Goal: Task Accomplishment & Management: Complete application form

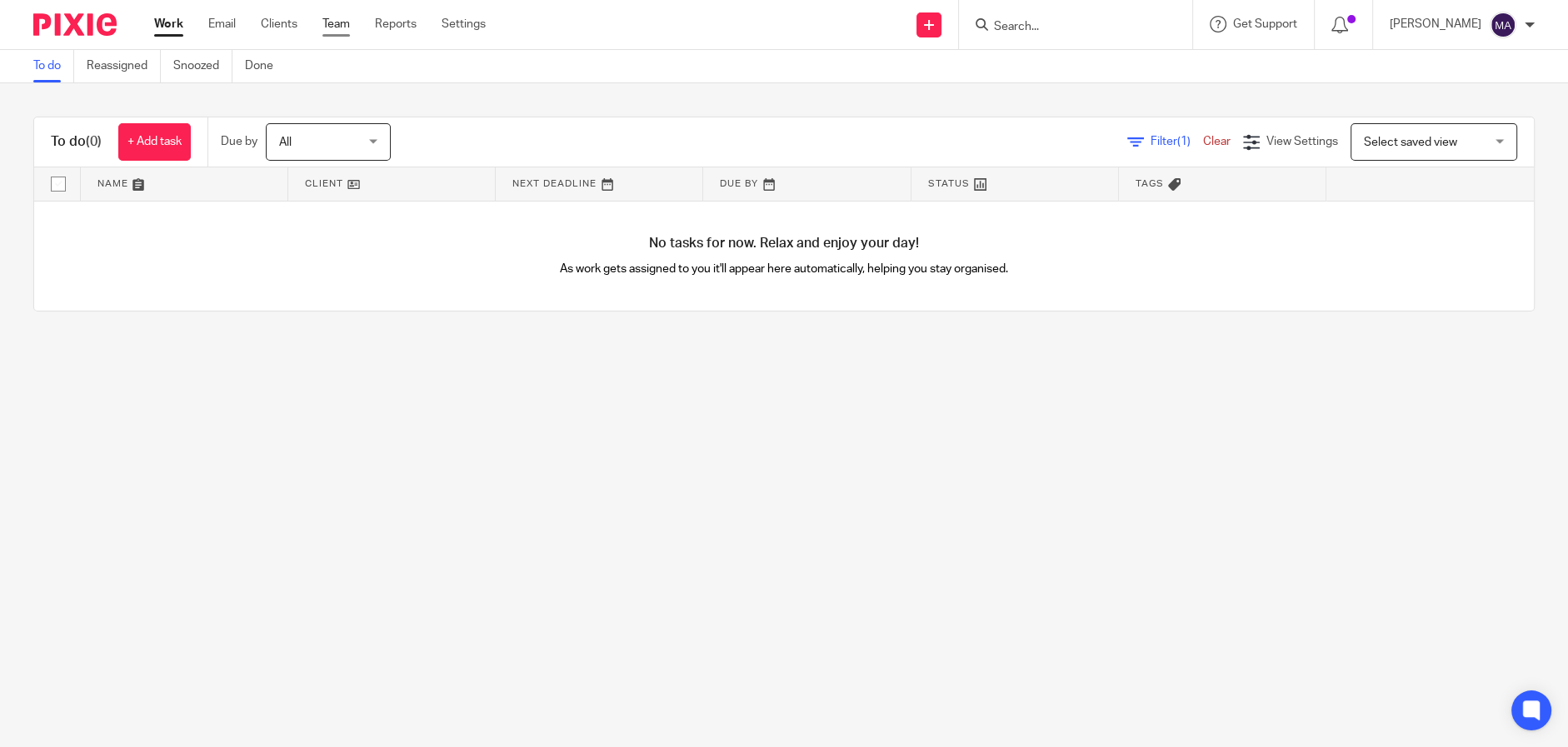
click at [336, 23] on link "Team" at bounding box center [336, 23] width 27 height 17
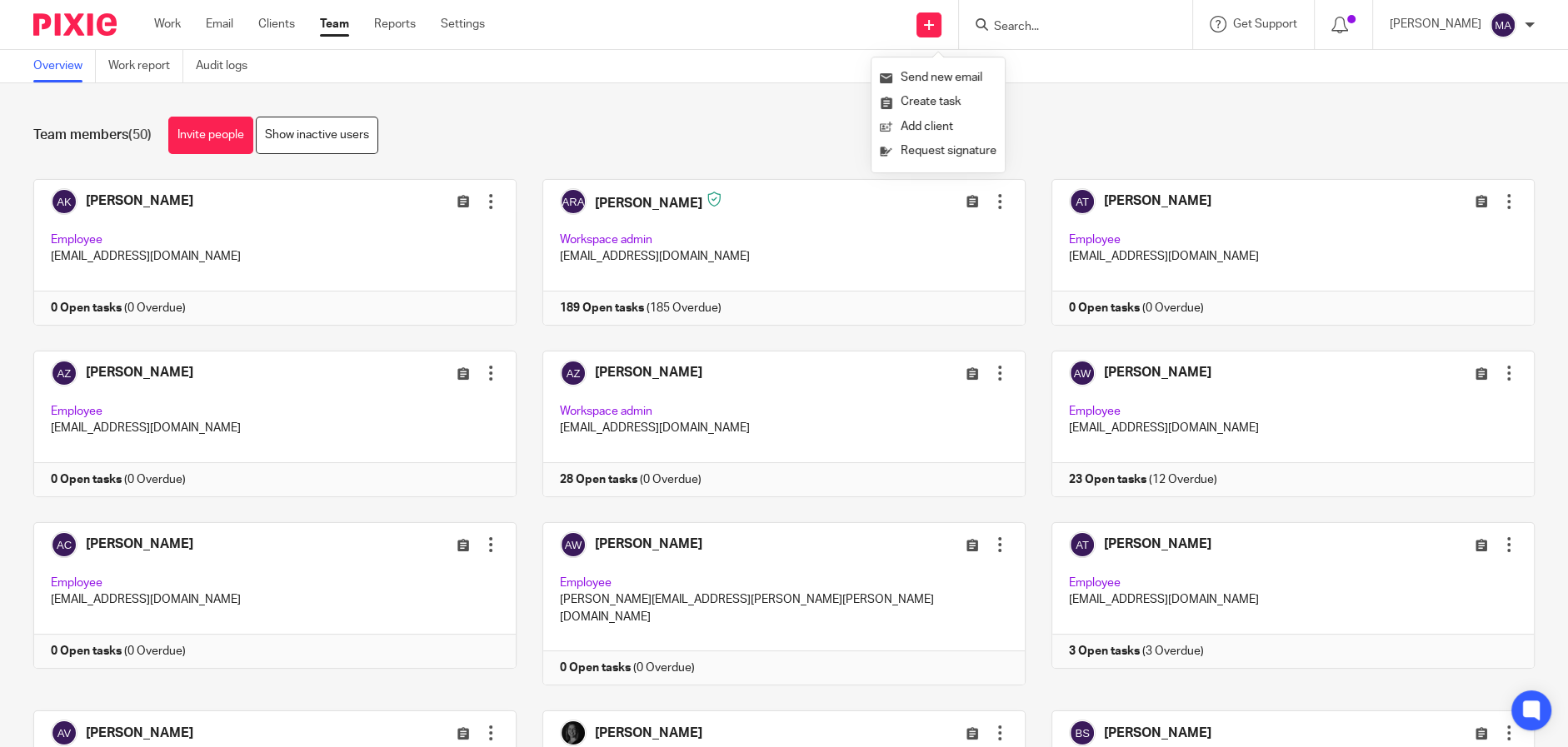
click at [692, 112] on div "Team members (50) Invite people Show inactive users Invite team members Add inv…" at bounding box center [784, 414] width 1568 height 663
click at [239, 139] on link "Invite people" at bounding box center [210, 135] width 85 height 37
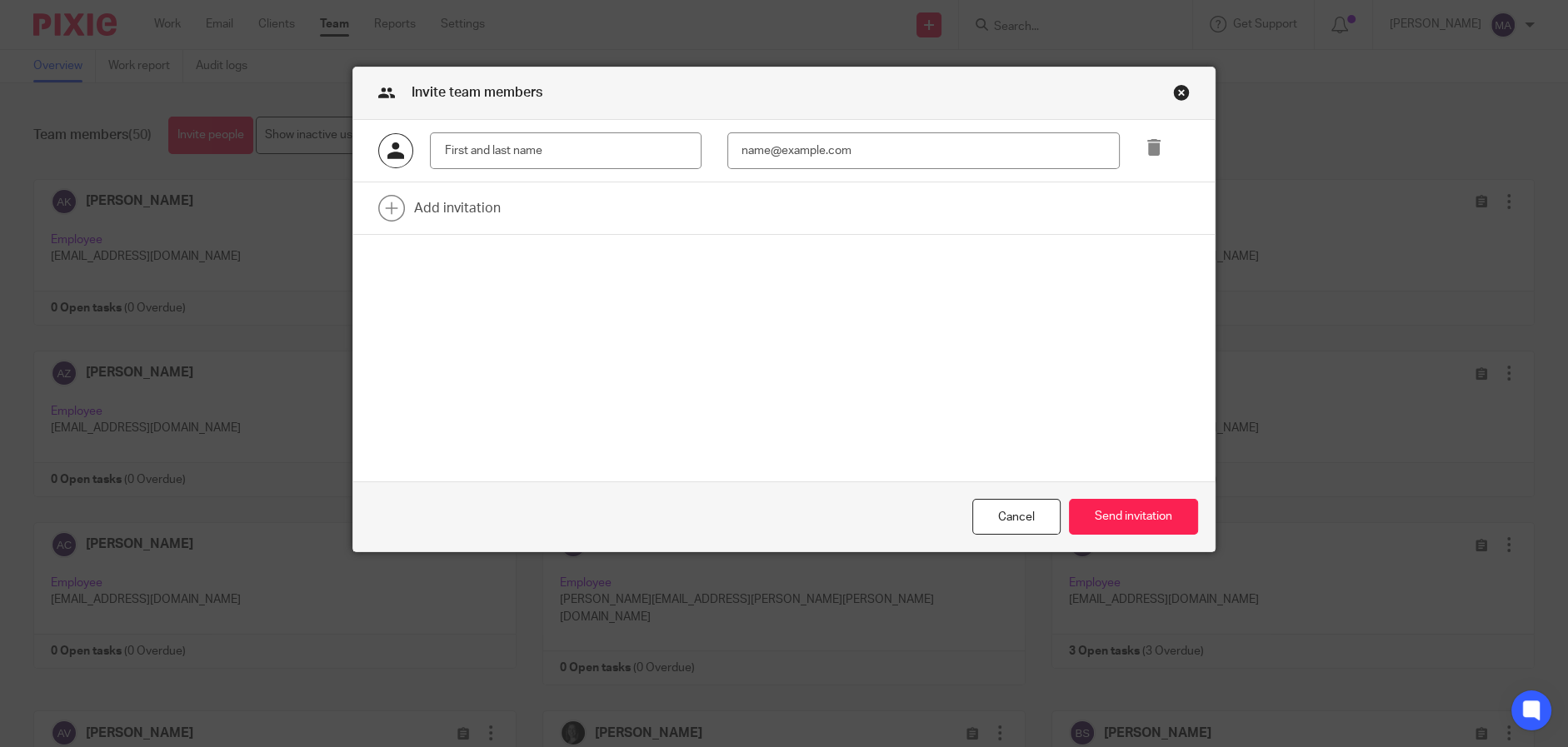
click at [644, 150] on input "text" at bounding box center [565, 151] width 271 height 37
type input "Rose Ann Radores"
click at [814, 154] on input "email" at bounding box center [923, 151] width 393 height 37
paste input "rradores@getexact.com"
type input "rradores@getexact.com"
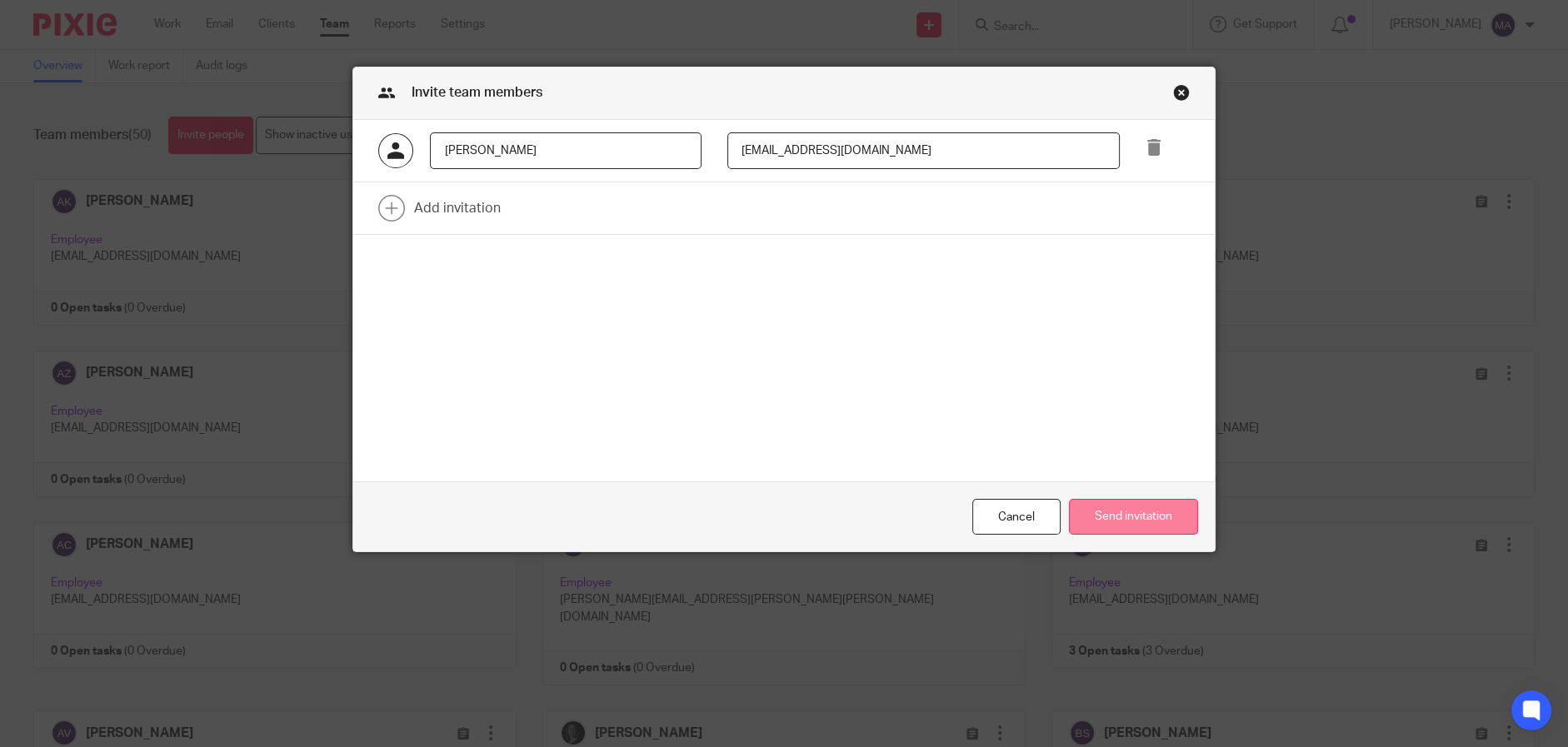
click at [1103, 516] on button "Send invitation" at bounding box center [1133, 516] width 130 height 36
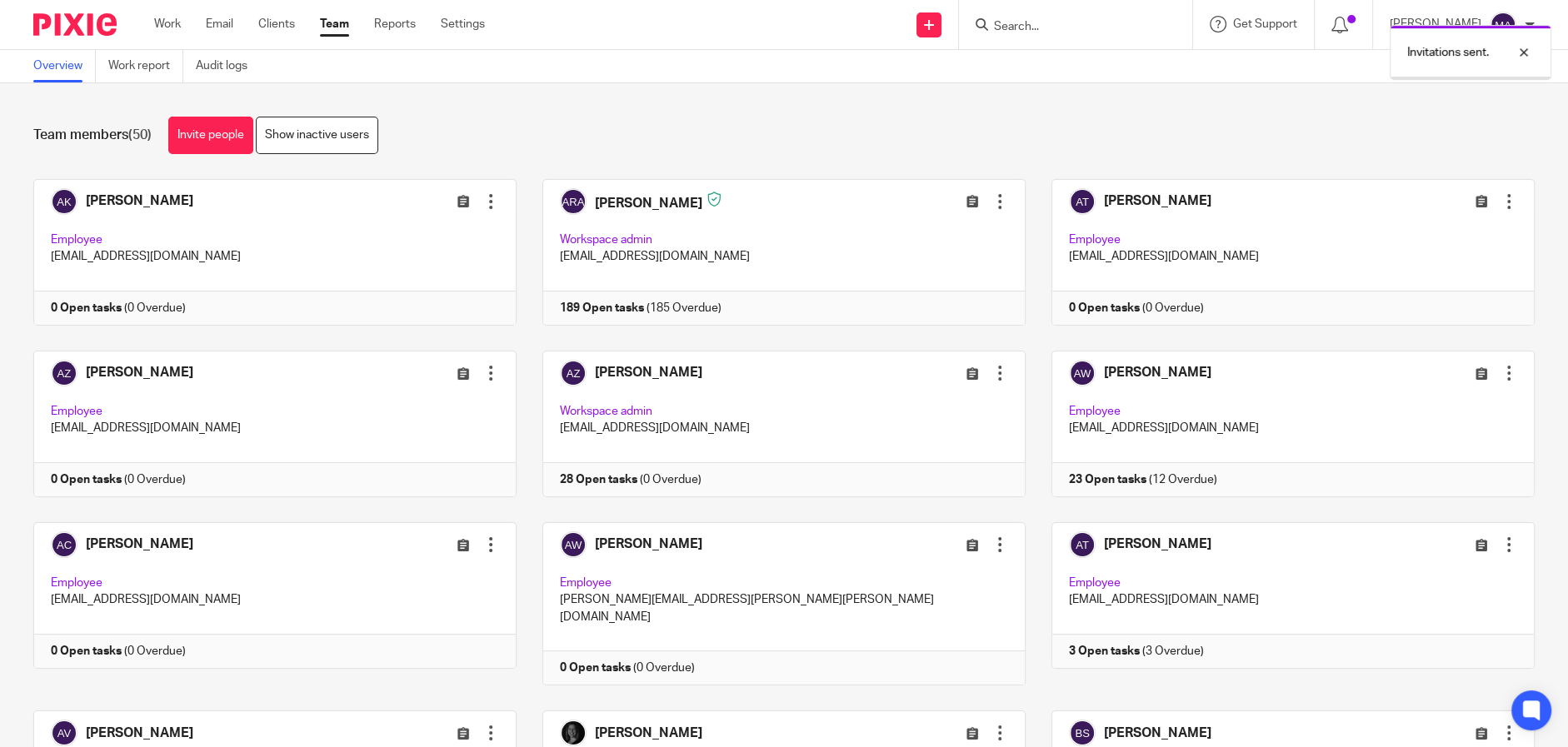
click at [0, 746] on nordpass-portal at bounding box center [0, 747] width 0 height 0
click at [543, 118] on div "Team members (50) Invite people Show inactive users" at bounding box center [784, 135] width 1502 height 37
click at [1519, 49] on div at bounding box center [1511, 53] width 45 height 20
click at [78, 28] on img at bounding box center [74, 24] width 83 height 22
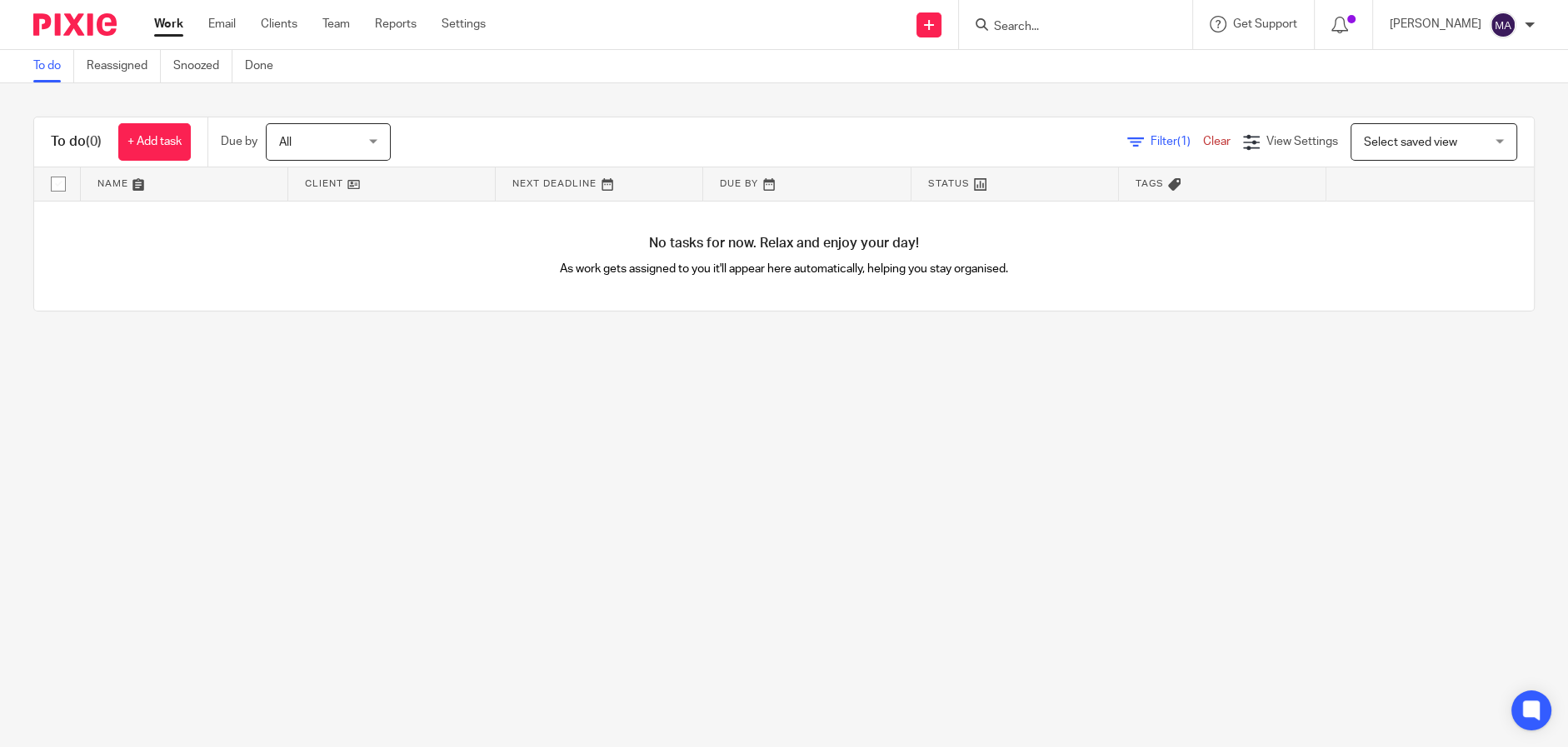
click at [365, 152] on span "All" at bounding box center [323, 141] width 89 height 35
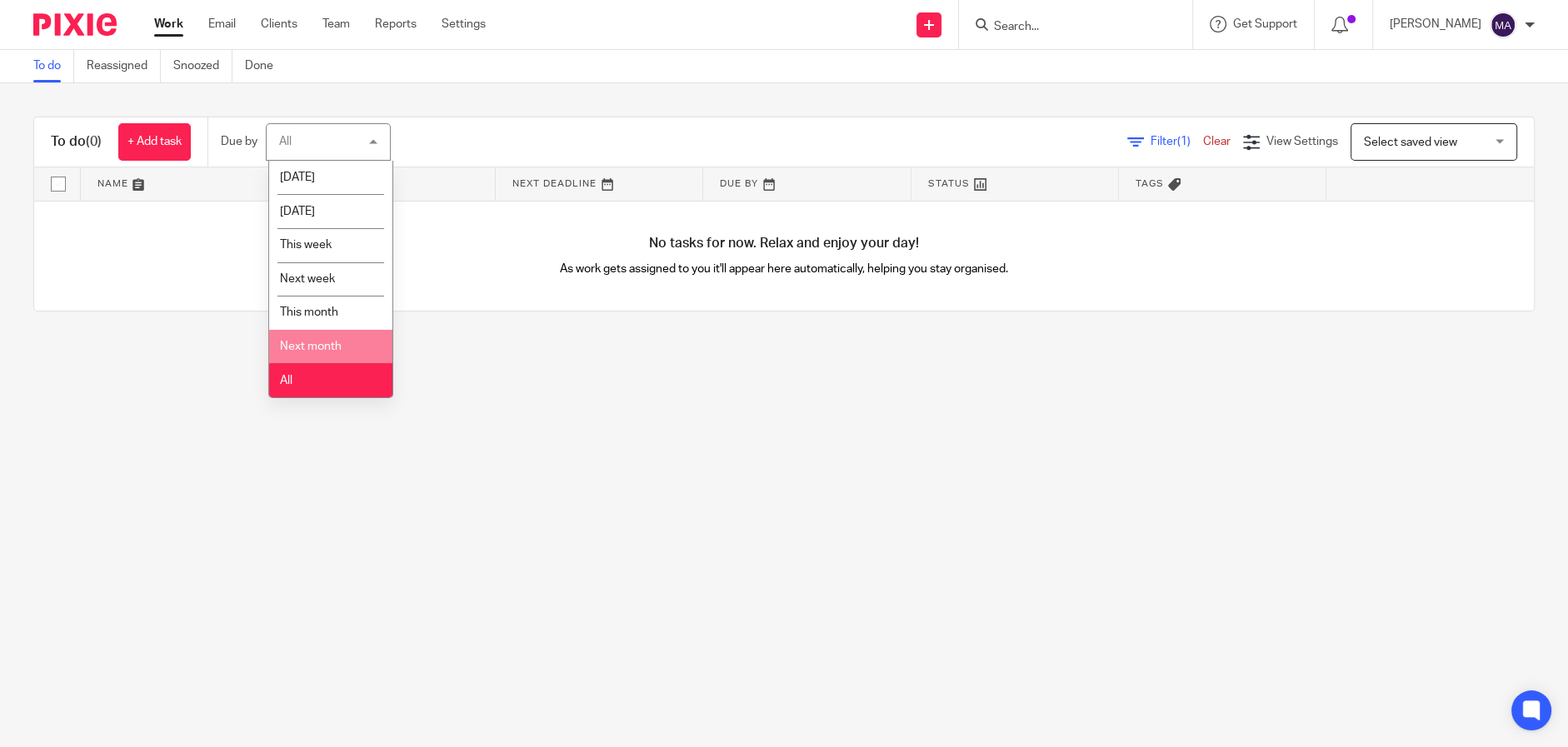
click at [602, 451] on main "To do Reassigned Snoozed Done To do (0) + Add task Due by All All Today Tomorro…" at bounding box center [784, 373] width 1568 height 747
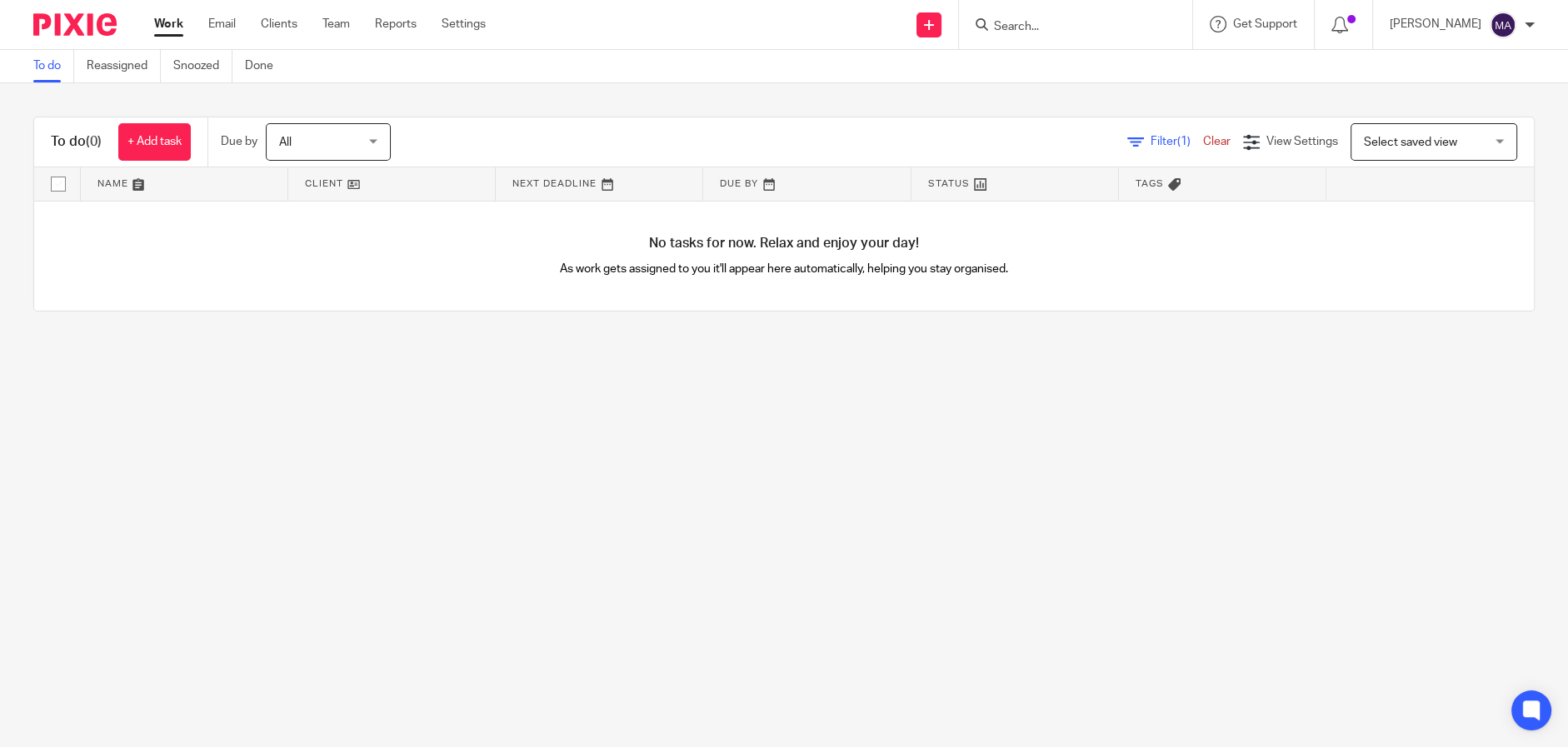
click at [1197, 131] on div "Filter (1) Clear View Settings View Settings (1) Filters Clear Save Manage save…" at bounding box center [976, 142] width 1114 height 37
click at [1196, 133] on div "Filter (1) Clear" at bounding box center [1185, 142] width 116 height 18
click at [1189, 150] on div "Filter (1) Clear View Settings View Settings (1) Filters Clear Save Manage save…" at bounding box center [976, 142] width 1114 height 37
click at [1192, 135] on div "Filter (1) Clear" at bounding box center [1185, 142] width 116 height 18
click at [1204, 145] on link "Clear" at bounding box center [1217, 141] width 27 height 12
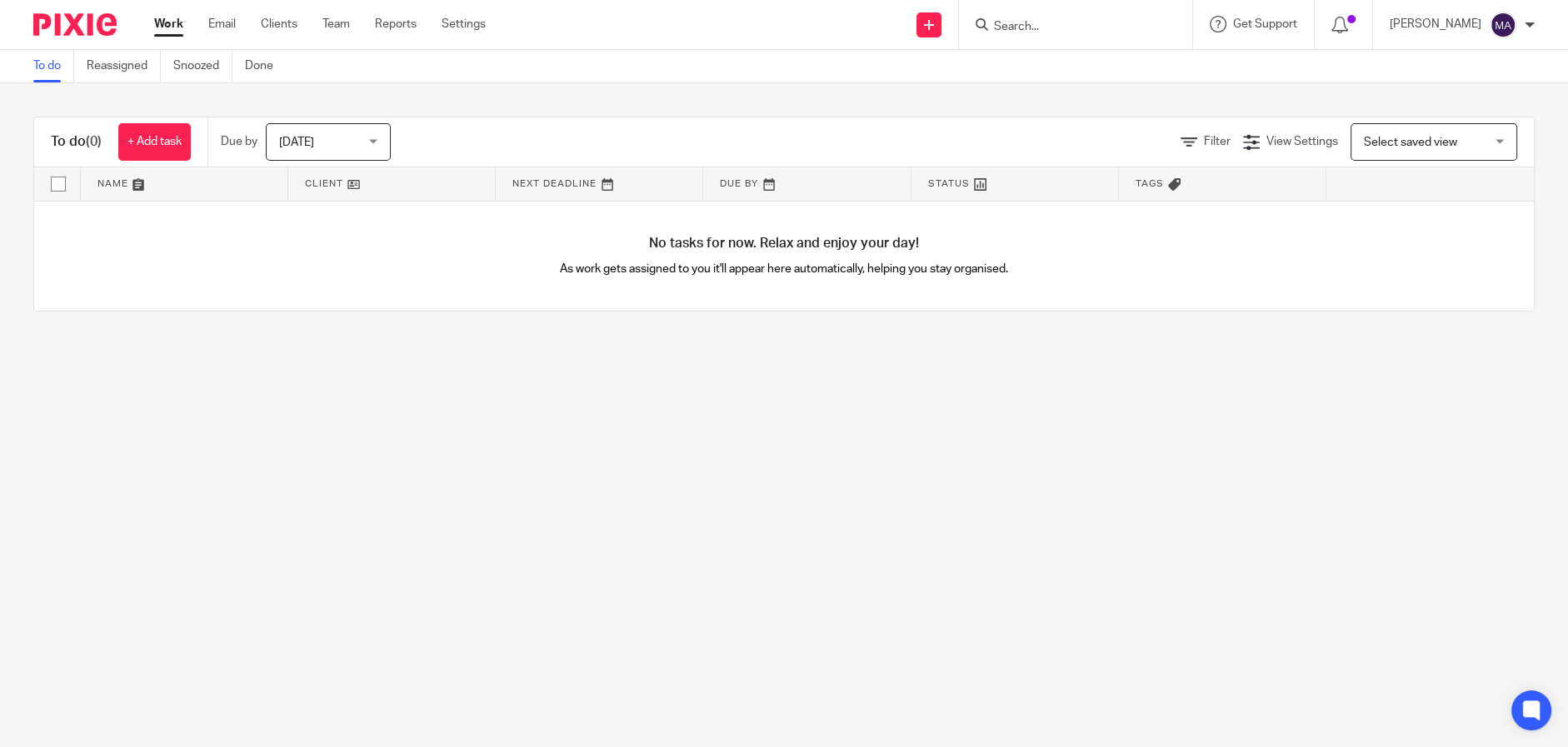
click at [715, 244] on div "No tasks for now. Relax and enjoy your day! As work gets assigned to you it'll …" at bounding box center [784, 256] width 1500 height 110
click at [715, 244] on h4 "No tasks for now. Relax and enjoy your day!" at bounding box center [784, 243] width 1500 height 18
click at [725, 99] on div "To do (0) + Add task Due by Today Today Today Tomorrow This week Next week This…" at bounding box center [784, 213] width 1568 height 261
click at [630, 325] on div "To do (0) + Add task Due by Today Today Today Tomorrow This week Next week This…" at bounding box center [784, 213] width 1568 height 261
click at [267, 32] on link "Clients" at bounding box center [280, 23] width 37 height 17
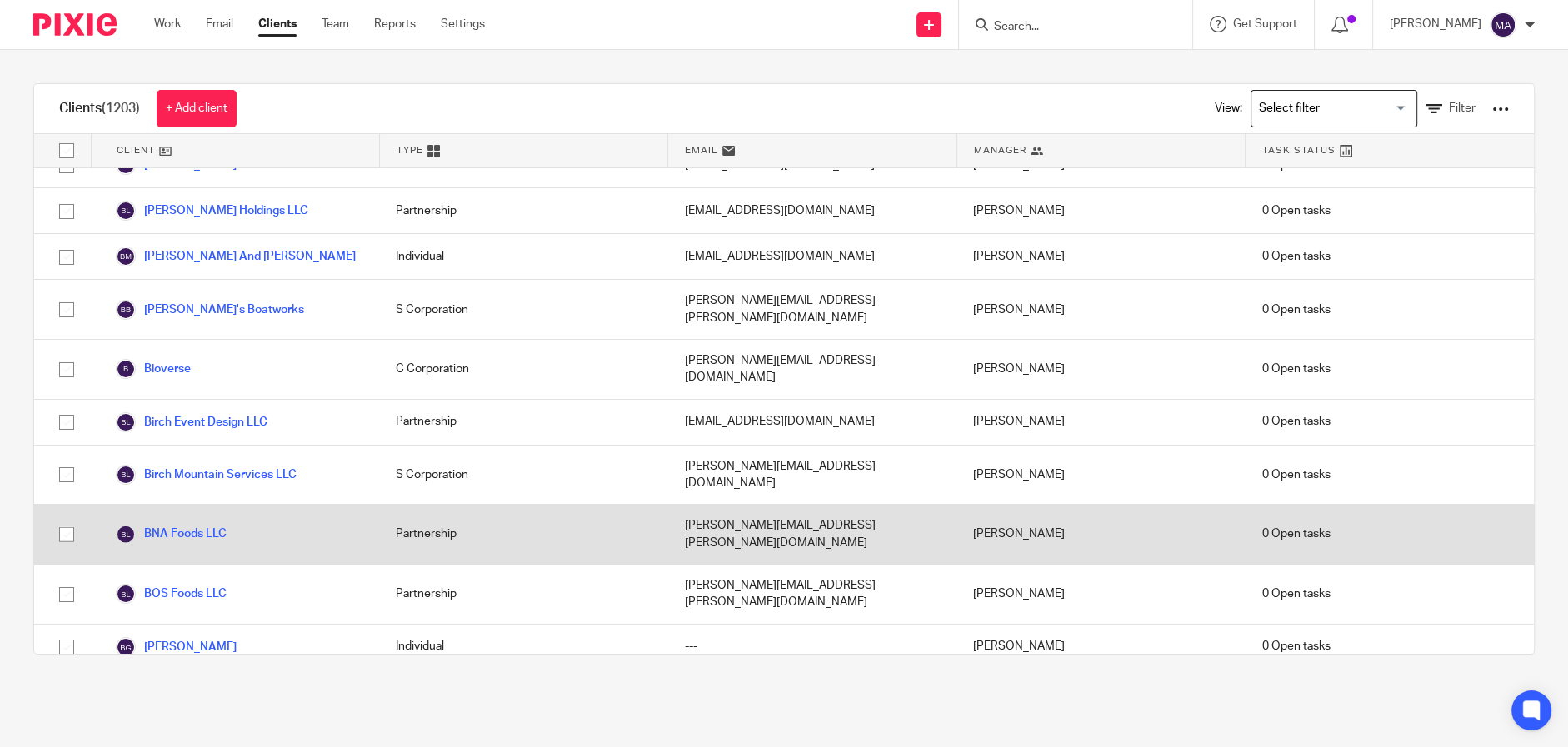
scroll to position [5496, 0]
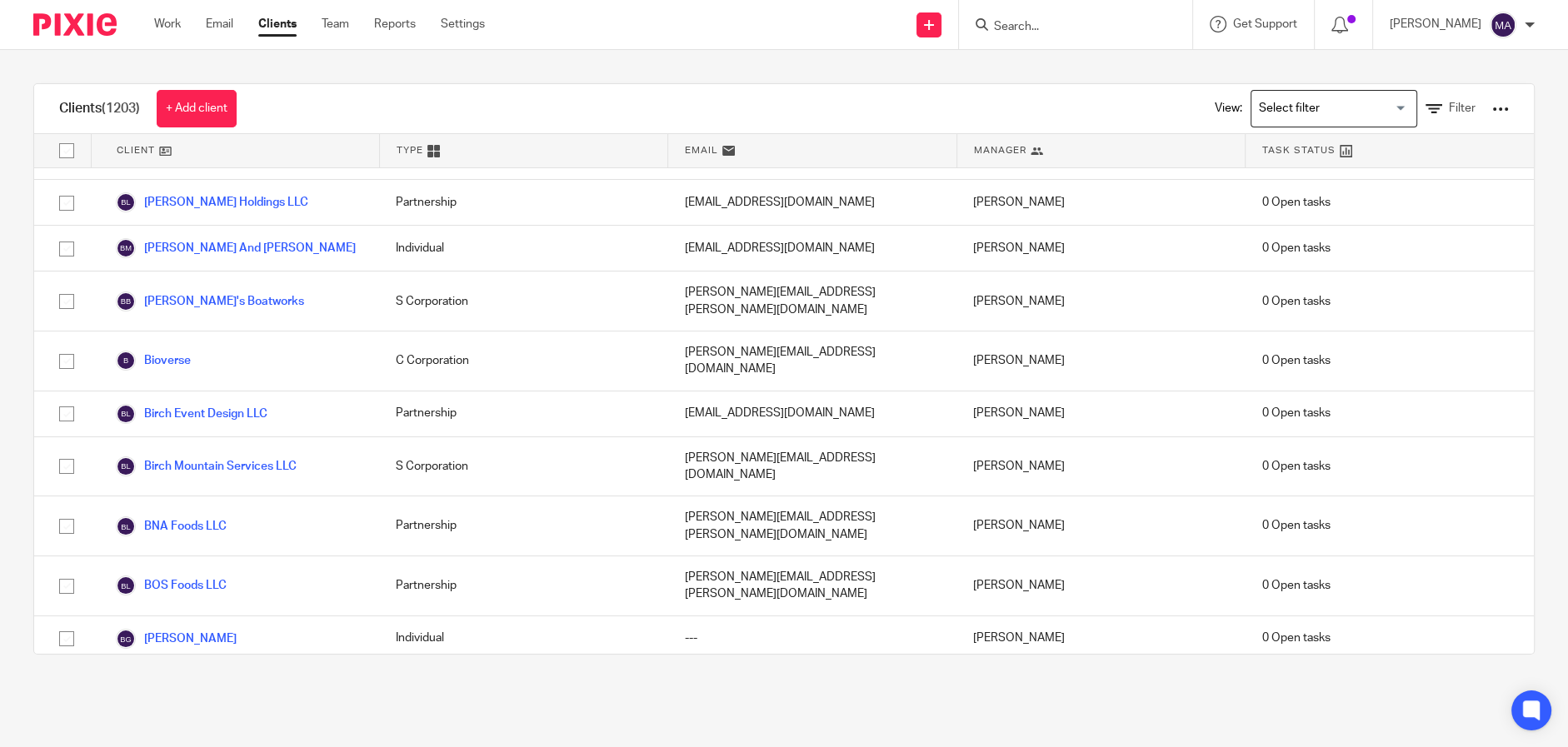
click at [176, 675] on link "braidbabes, Inc." at bounding box center [172, 685] width 112 height 20
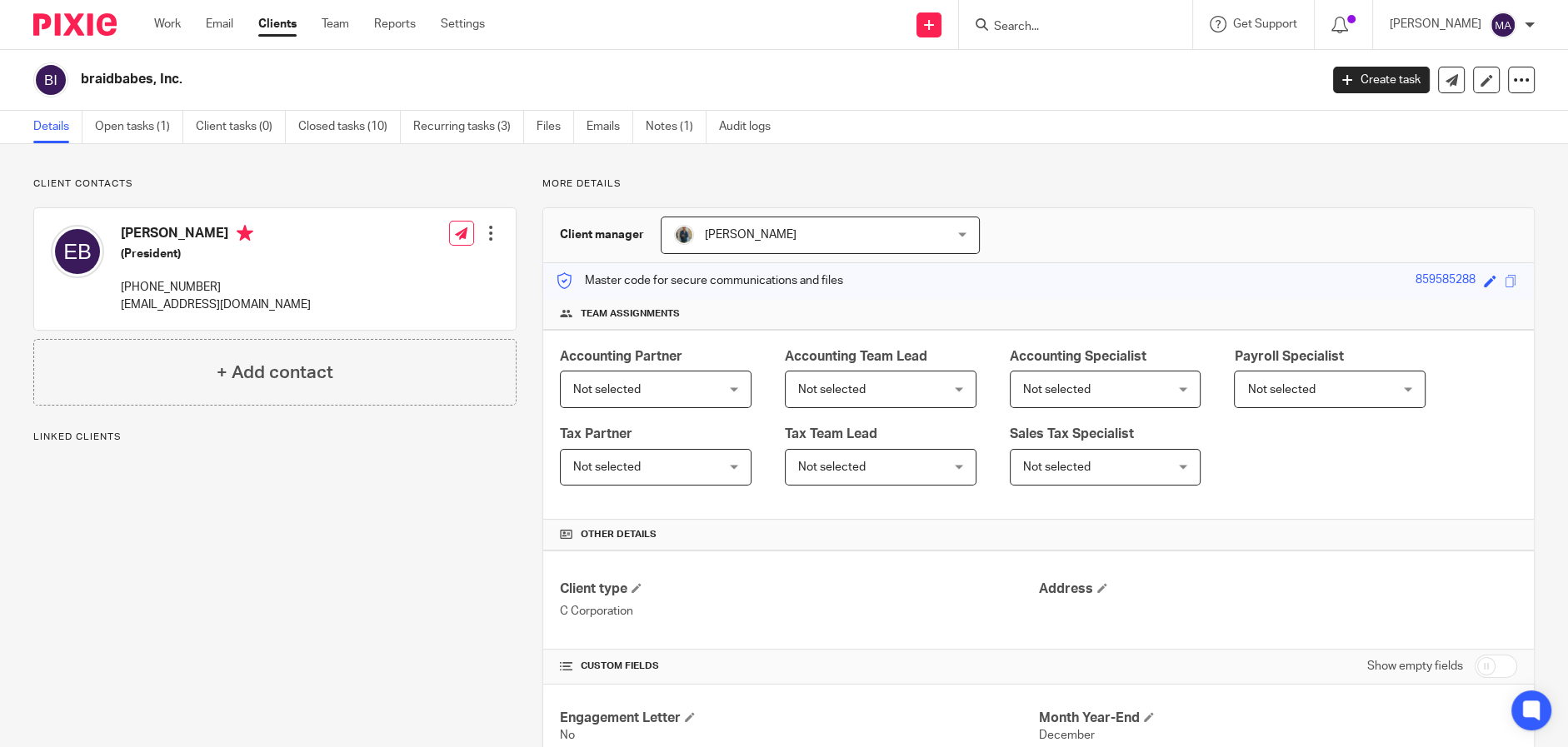
click at [1013, 30] on input "Search" at bounding box center [1067, 27] width 150 height 15
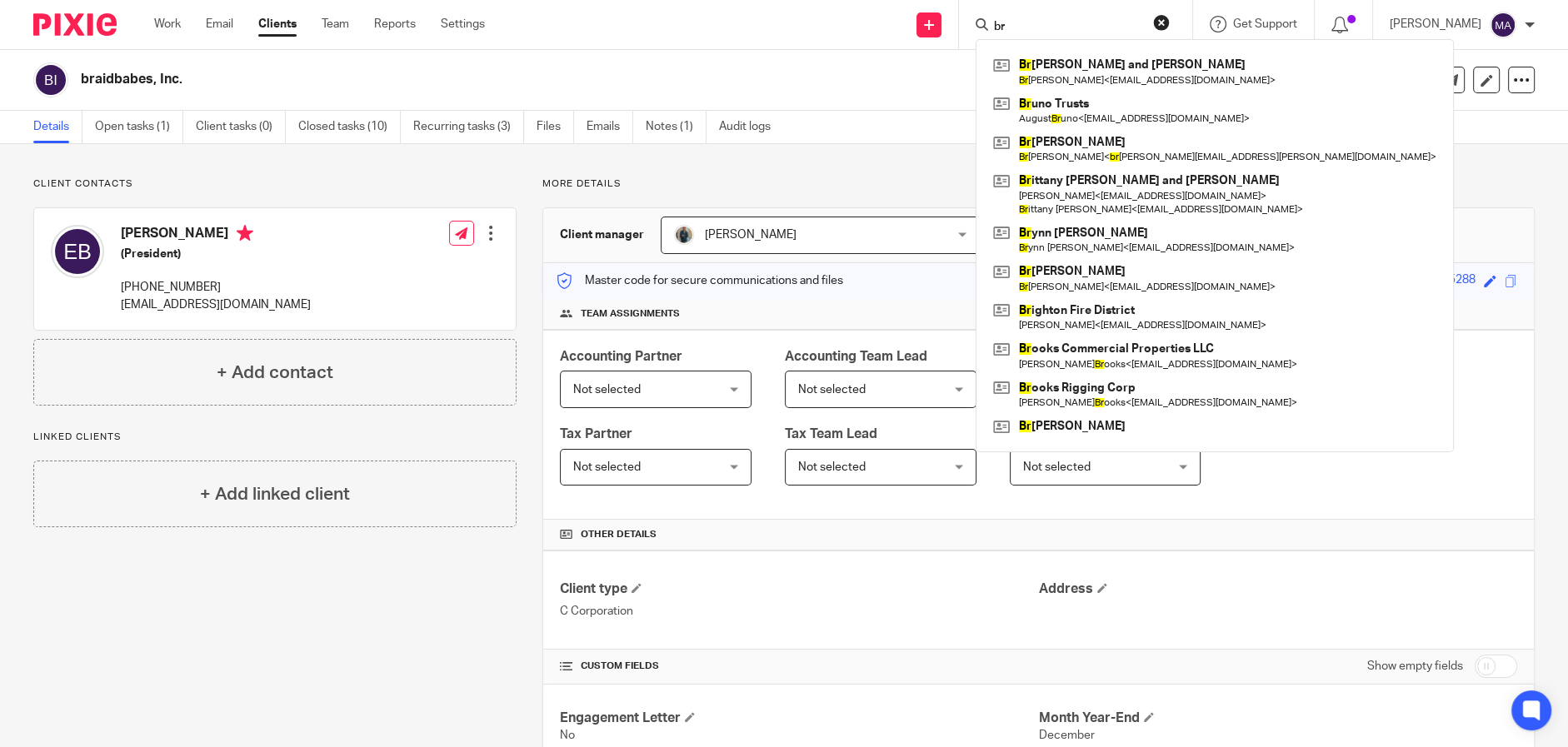
type input "b"
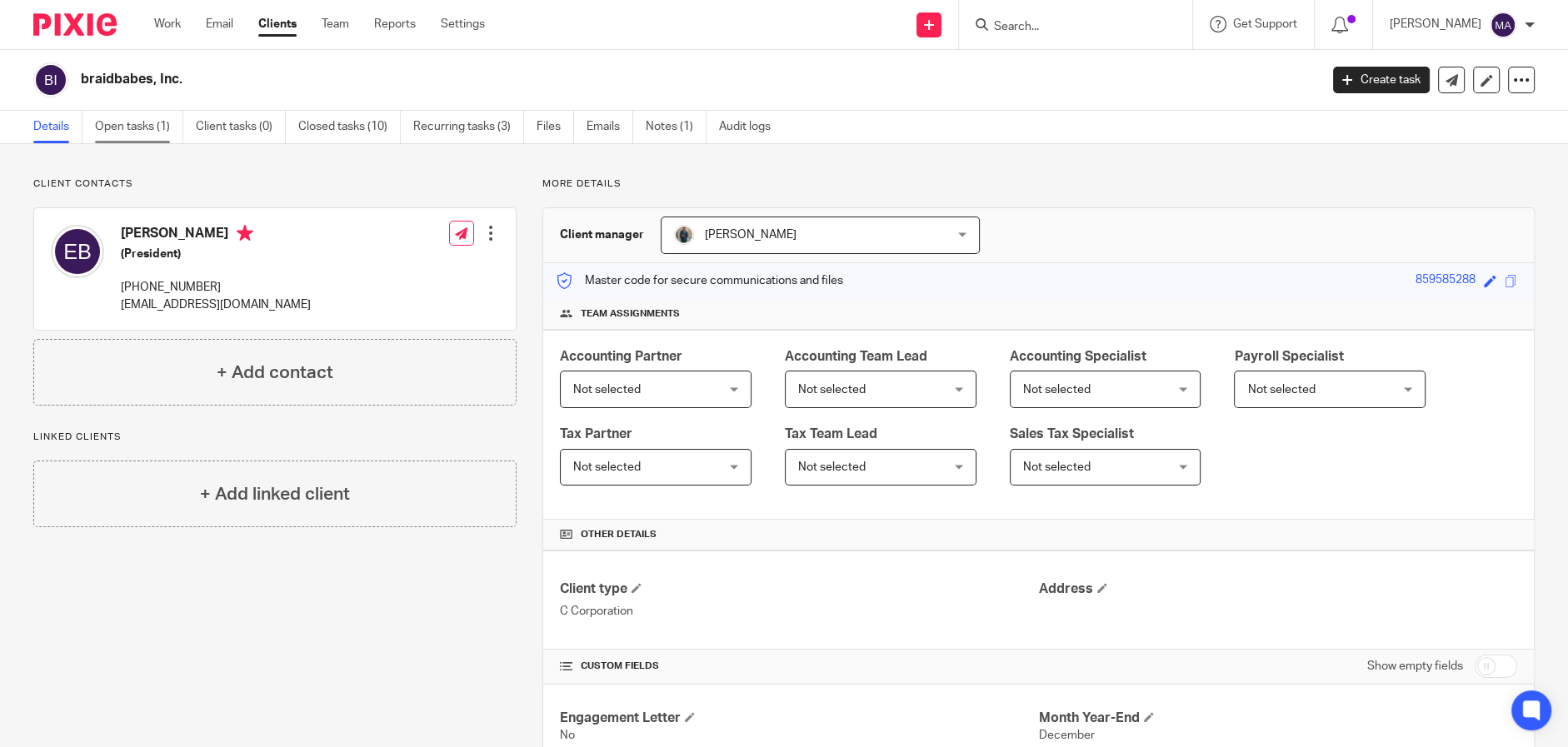
click at [120, 131] on link "Open tasks (1)" at bounding box center [138, 127] width 89 height 32
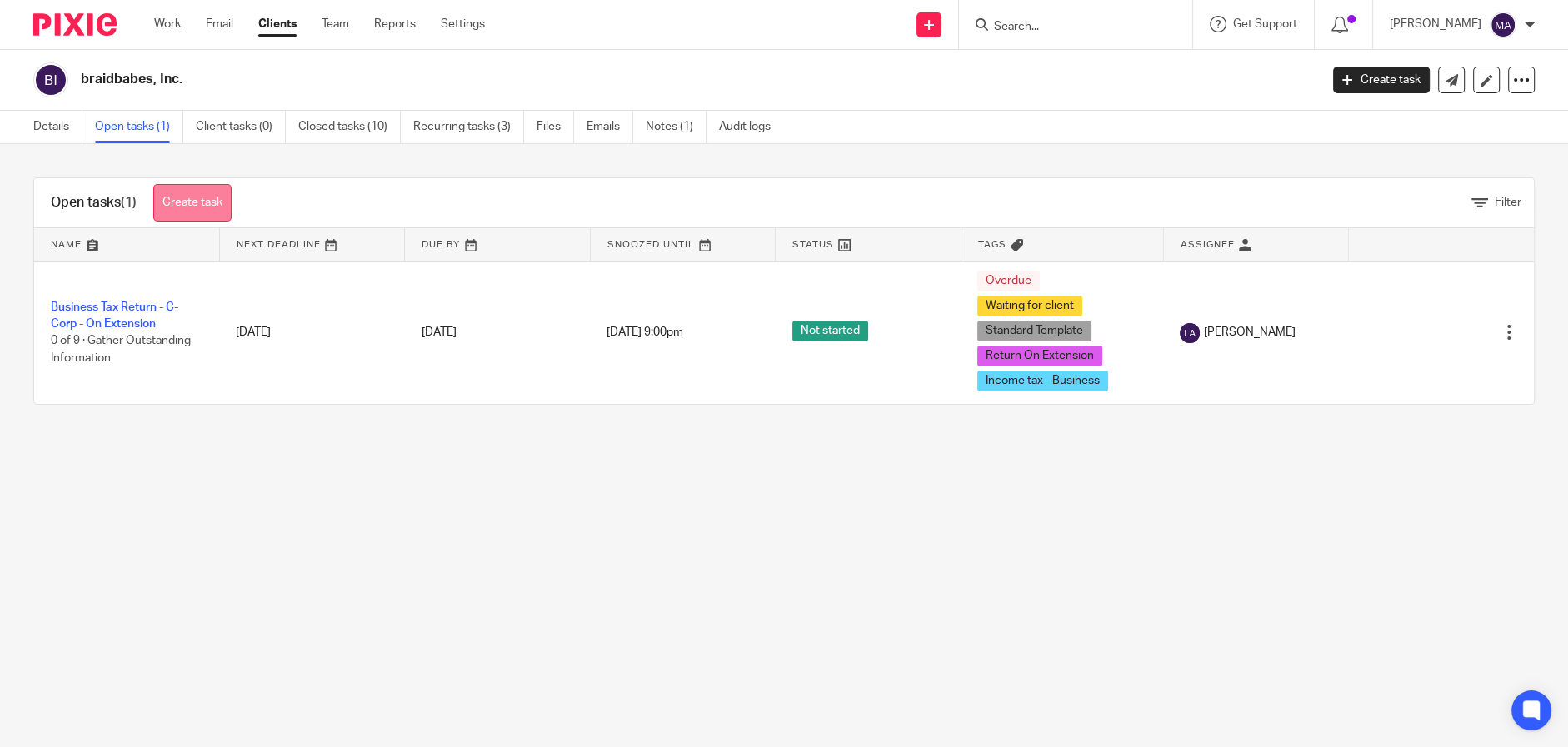
click at [188, 201] on link "Create task" at bounding box center [192, 203] width 78 height 37
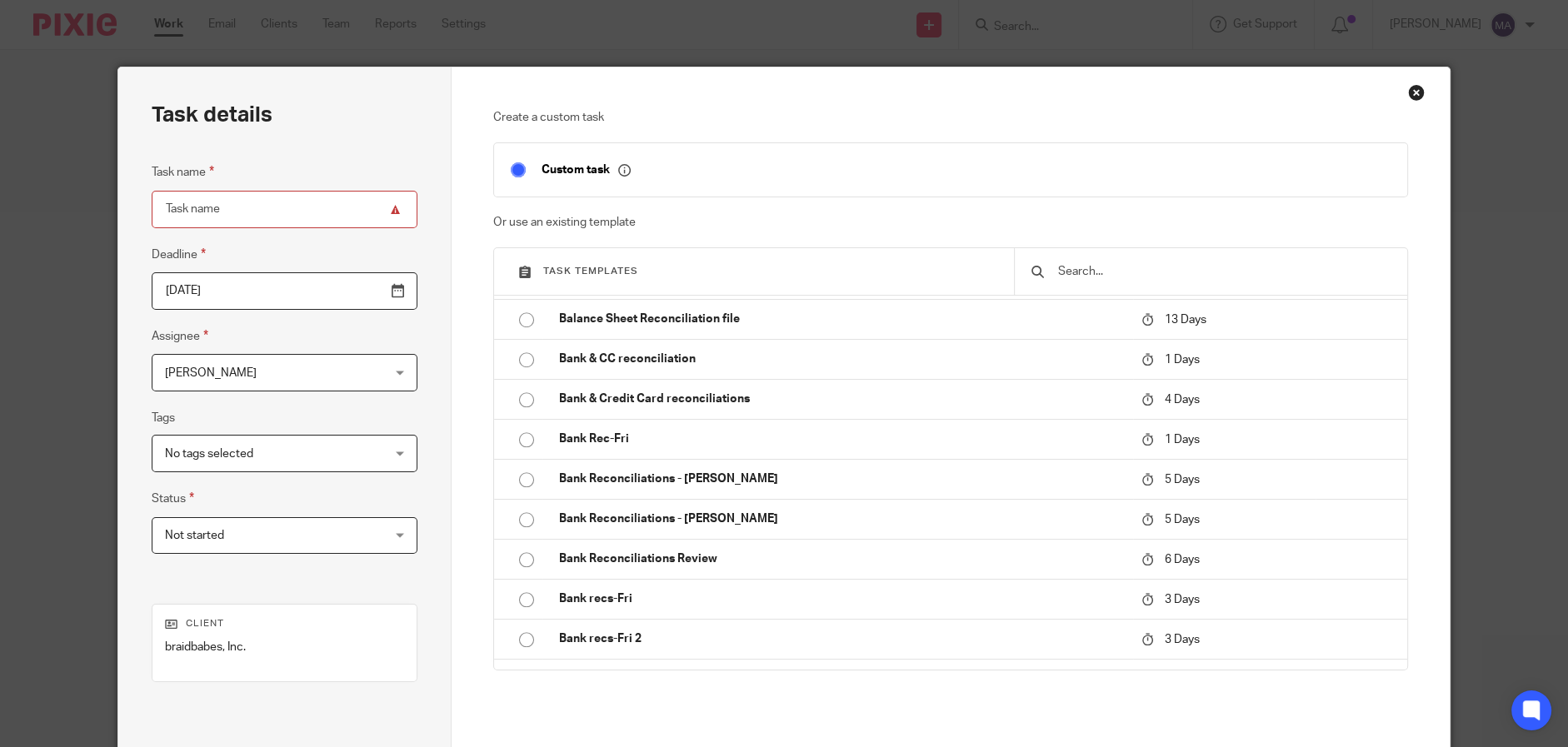
scroll to position [2665, 0]
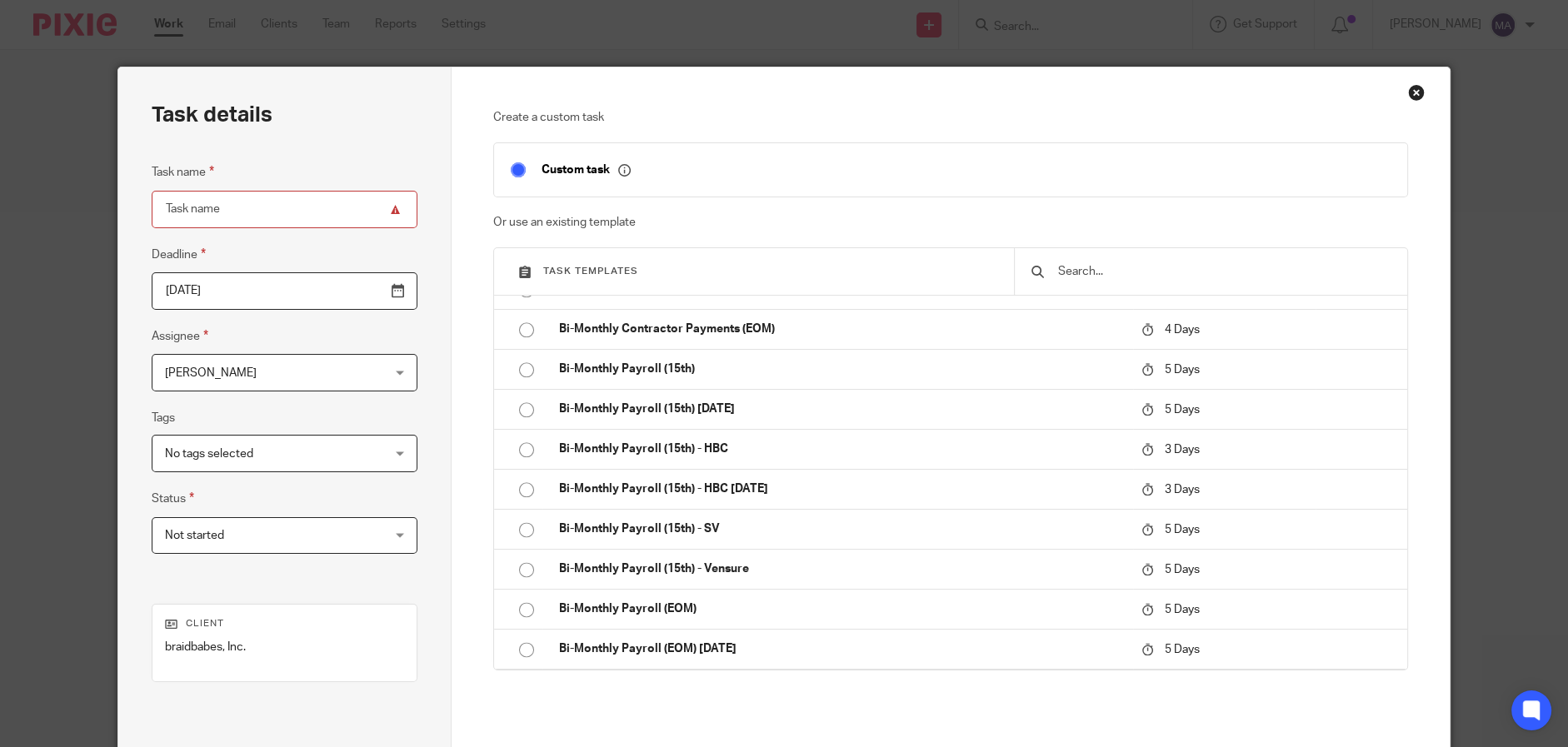
click at [1149, 273] on input "text" at bounding box center [1223, 271] width 334 height 19
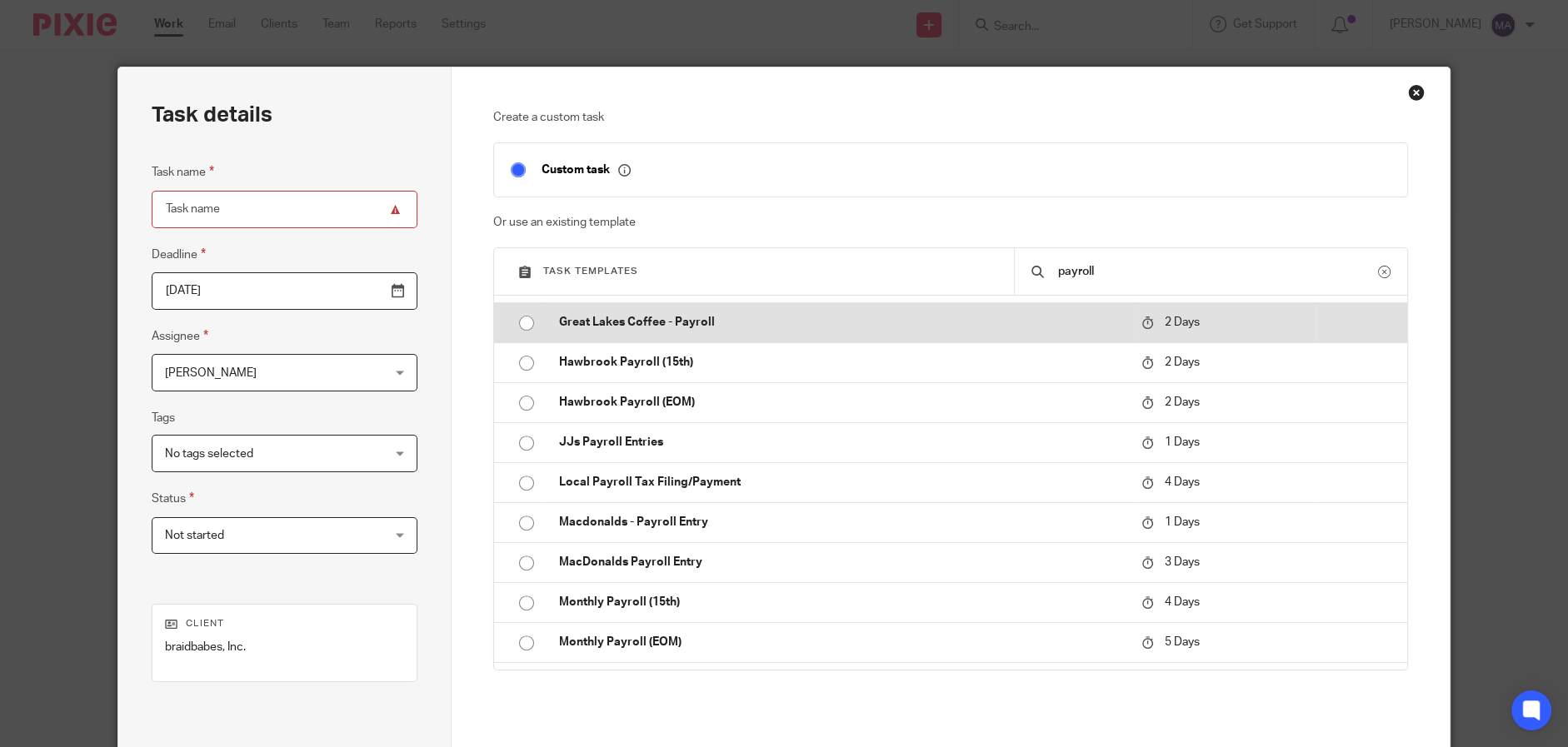
scroll to position [749, 0]
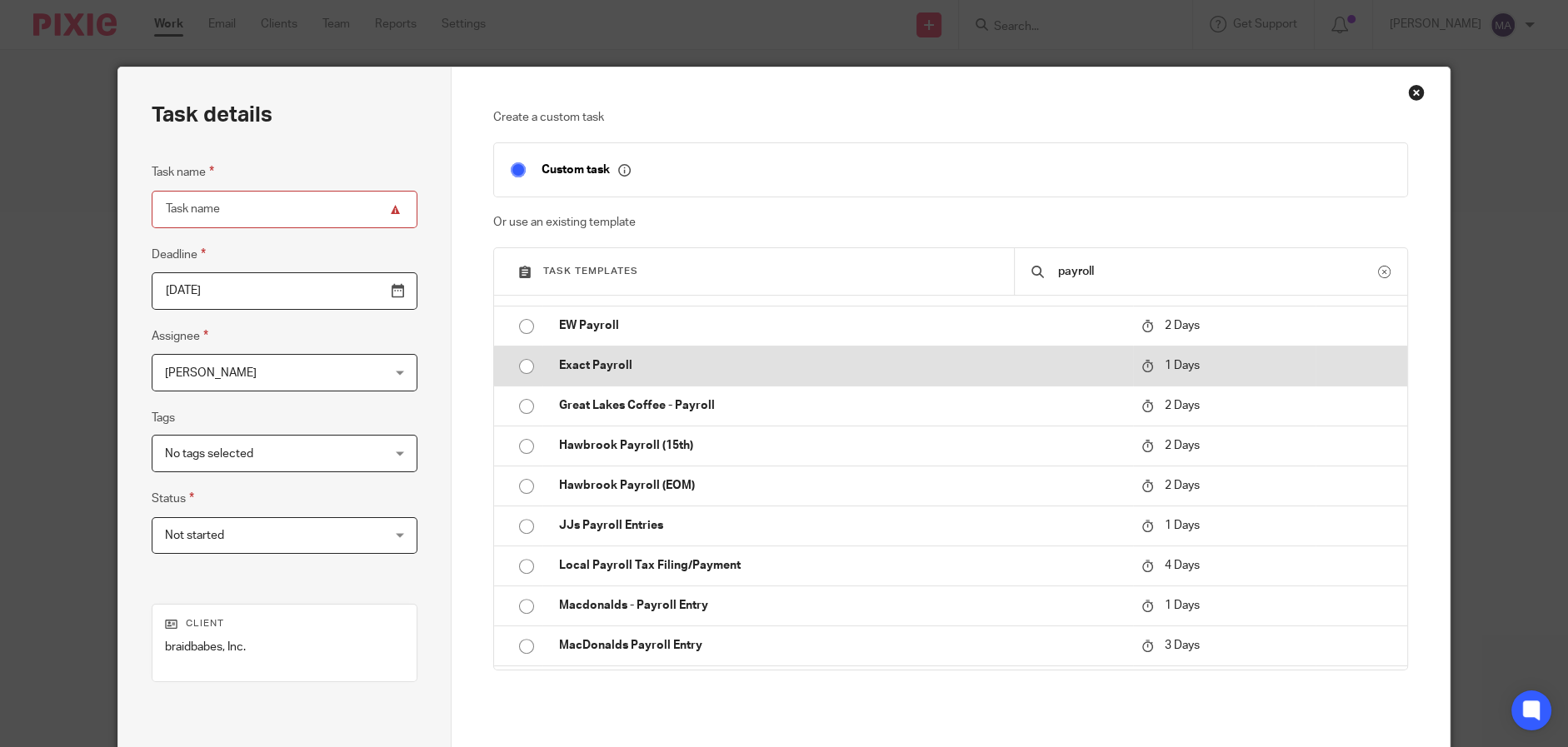
type input "payroll"
click at [523, 370] on input "radio" at bounding box center [526, 366] width 31 height 31
type input "2025-08-18"
type input "Exact Payroll"
checkbox input "false"
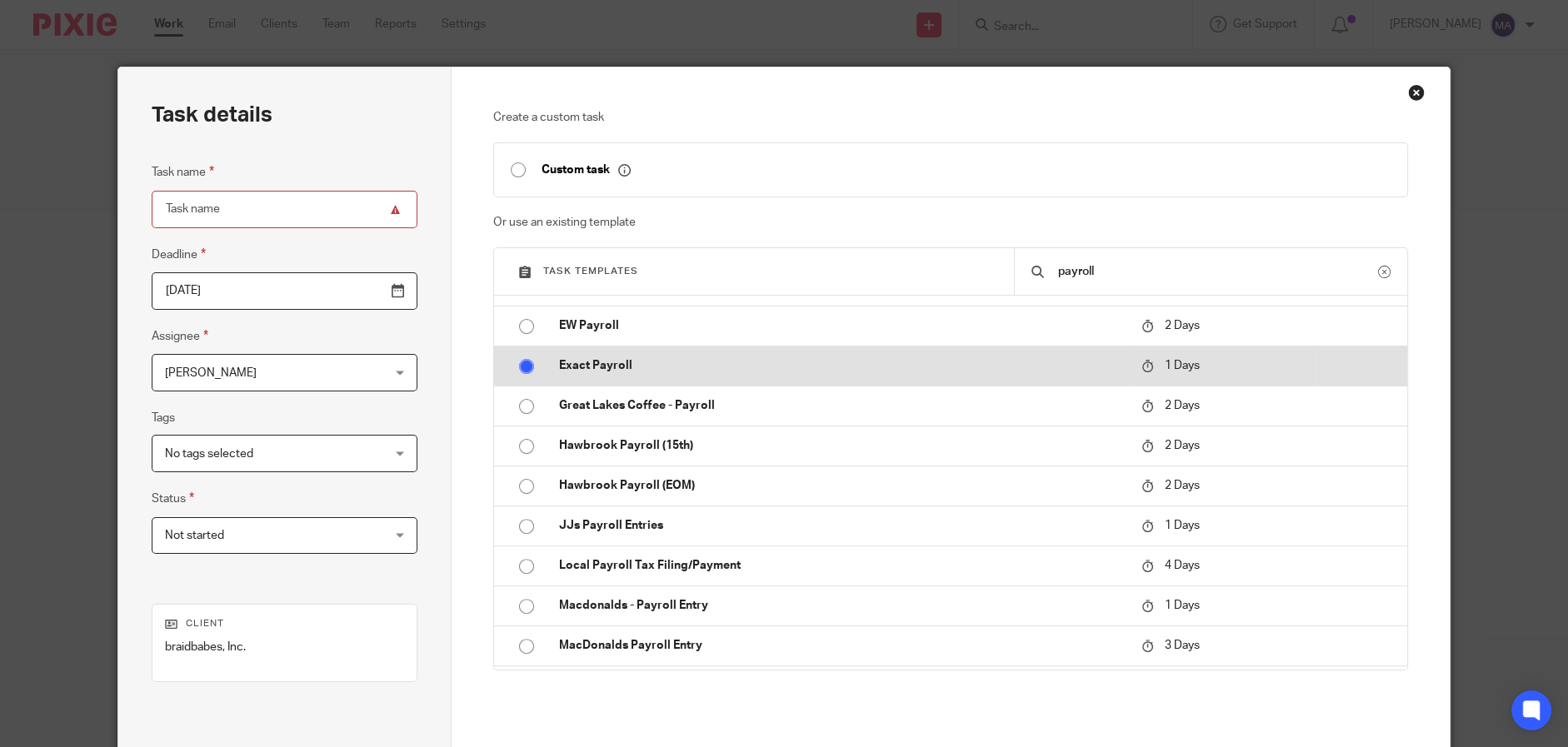
radio input "false"
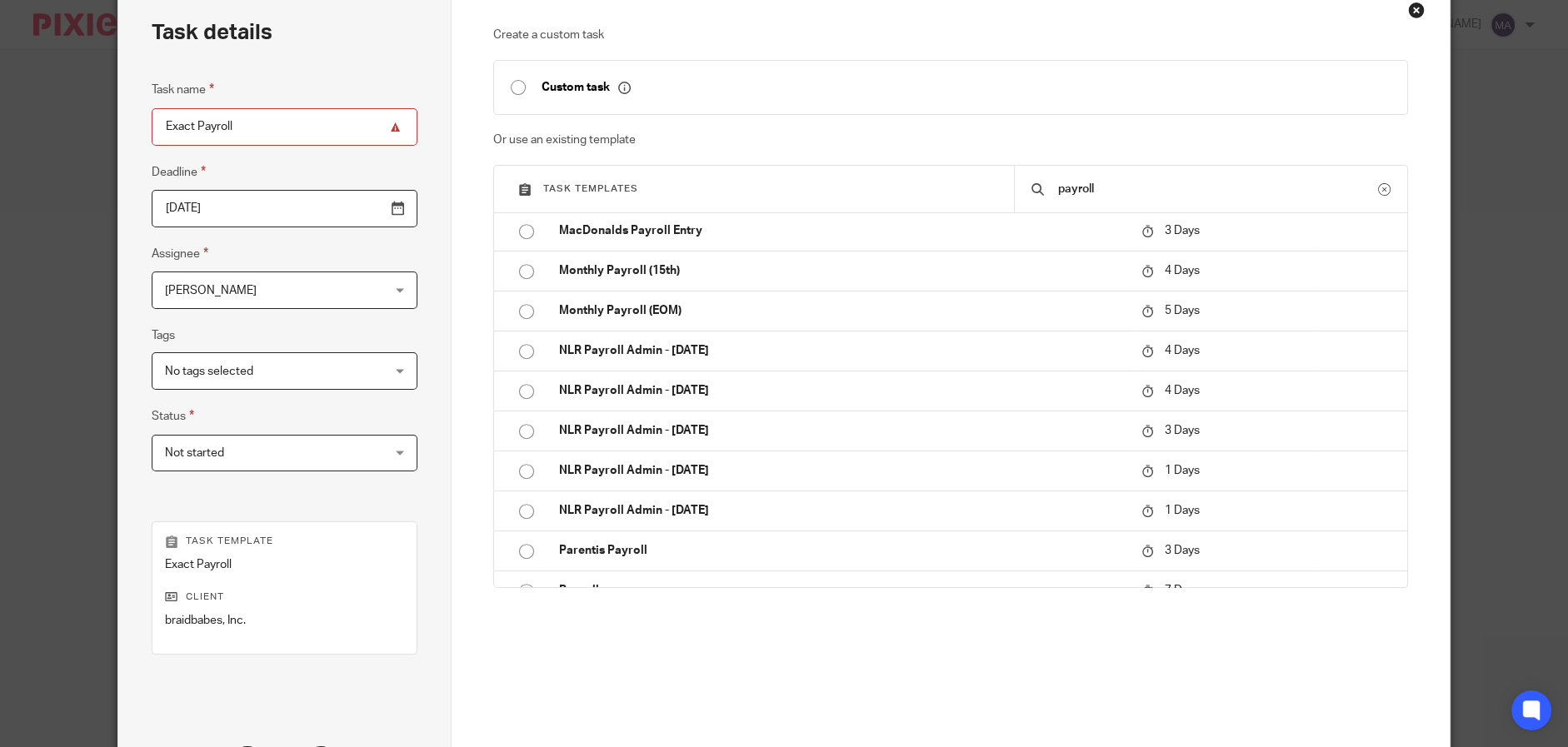
scroll to position [237, 0]
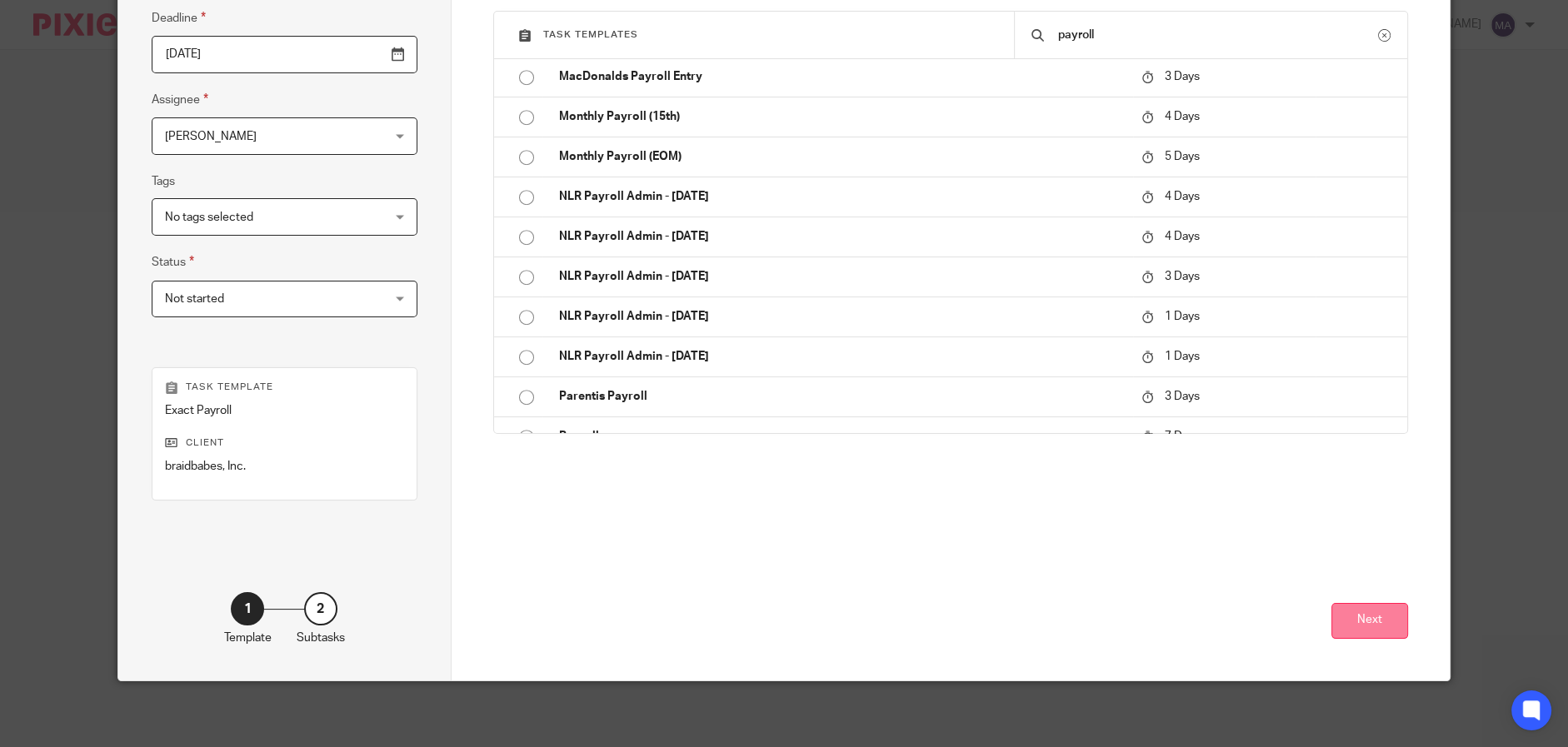
click at [1344, 628] on button "Next" at bounding box center [1369, 620] width 77 height 36
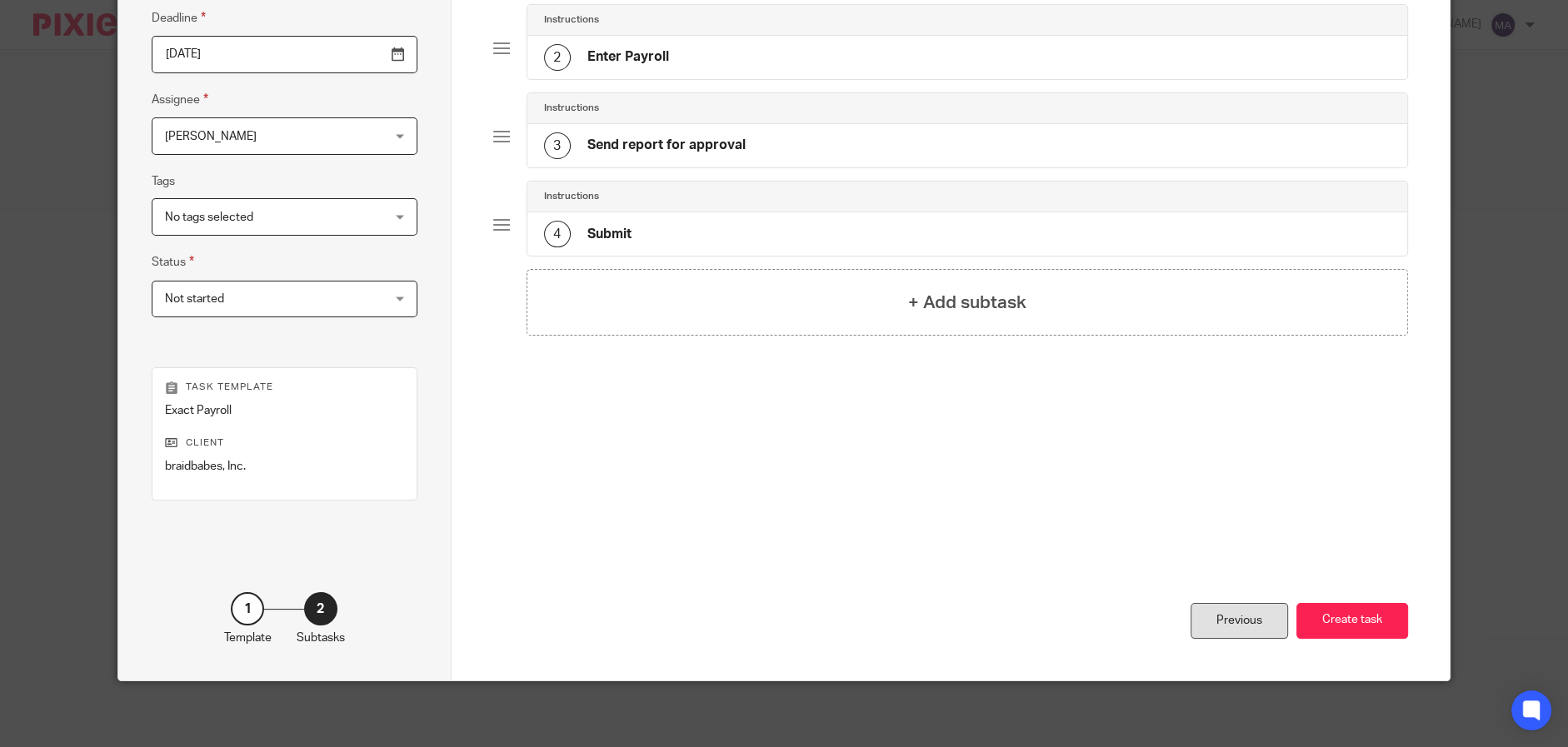
click at [1201, 622] on div "Previous" at bounding box center [1240, 620] width 97 height 36
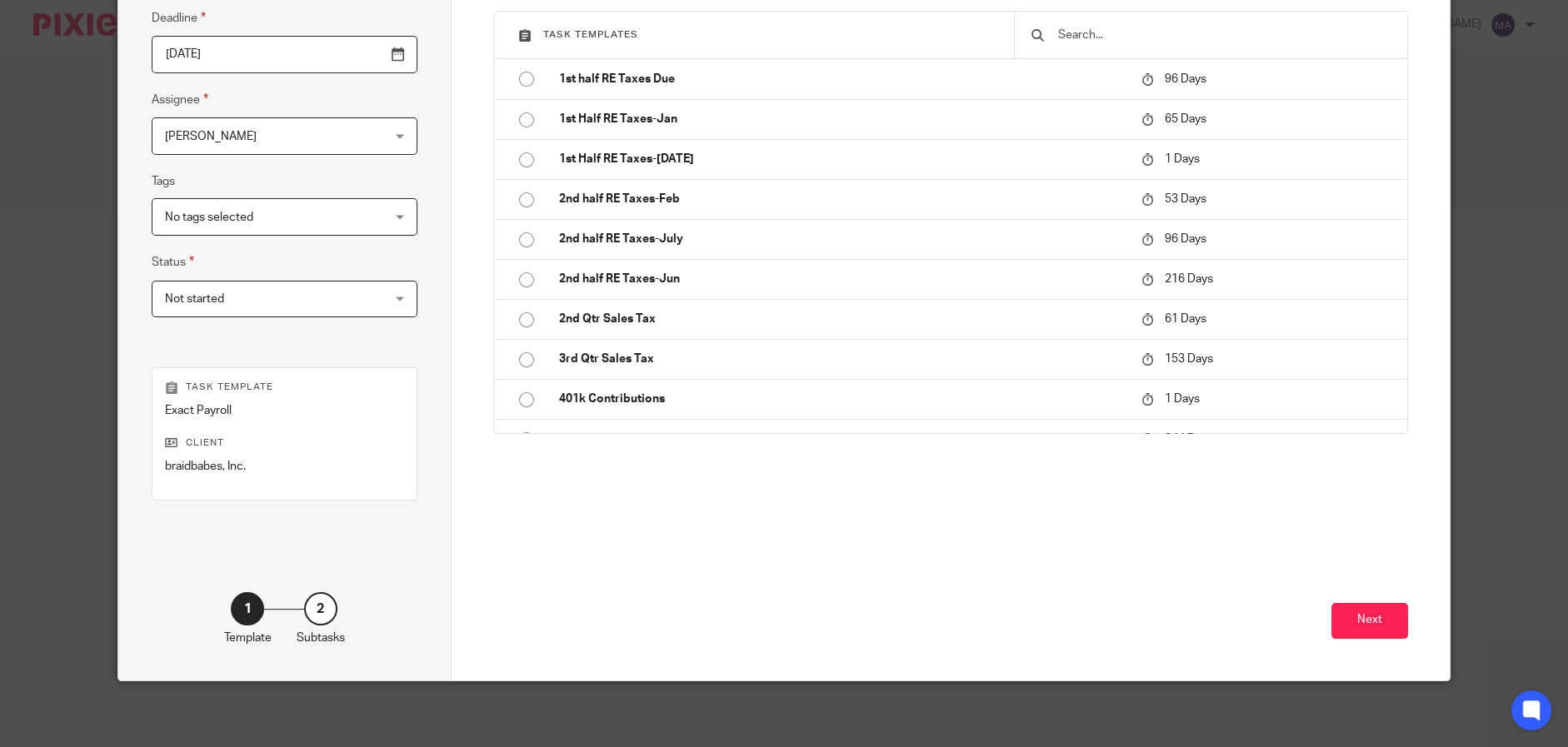
scroll to position [0, 0]
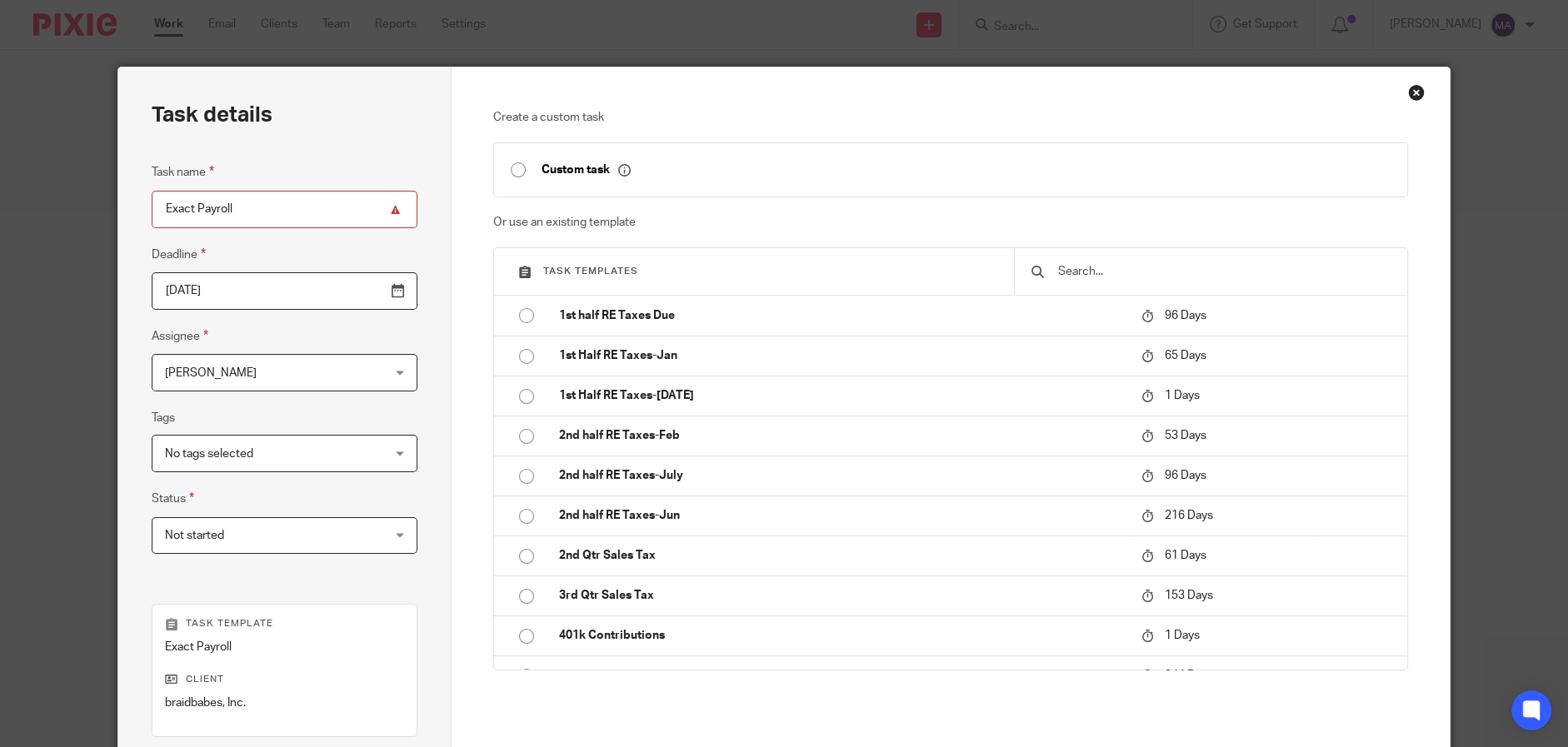
click at [263, 189] on fieldset "Task name Exact Payroll" at bounding box center [285, 195] width 265 height 65
drag, startPoint x: 274, startPoint y: 199, endPoint x: 101, endPoint y: 180, distance: 174.0
click at [101, 180] on div "Task details Task name Exact Payroll Deadline 2025-08-18 Assignee Melanie Aguir…" at bounding box center [784, 373] width 1568 height 747
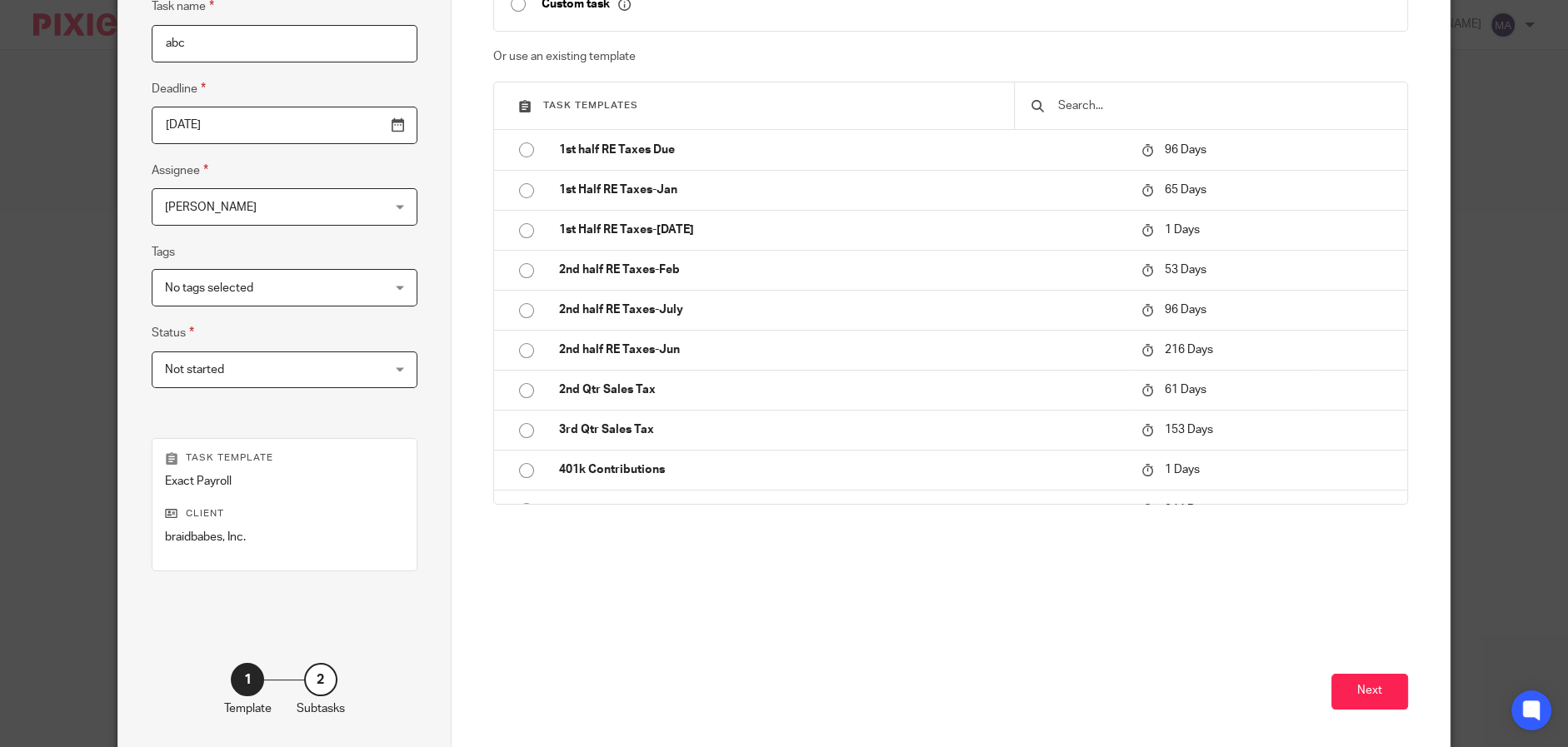
type input "abc"
click at [367, 127] on input "2025-08-18" at bounding box center [285, 125] width 265 height 37
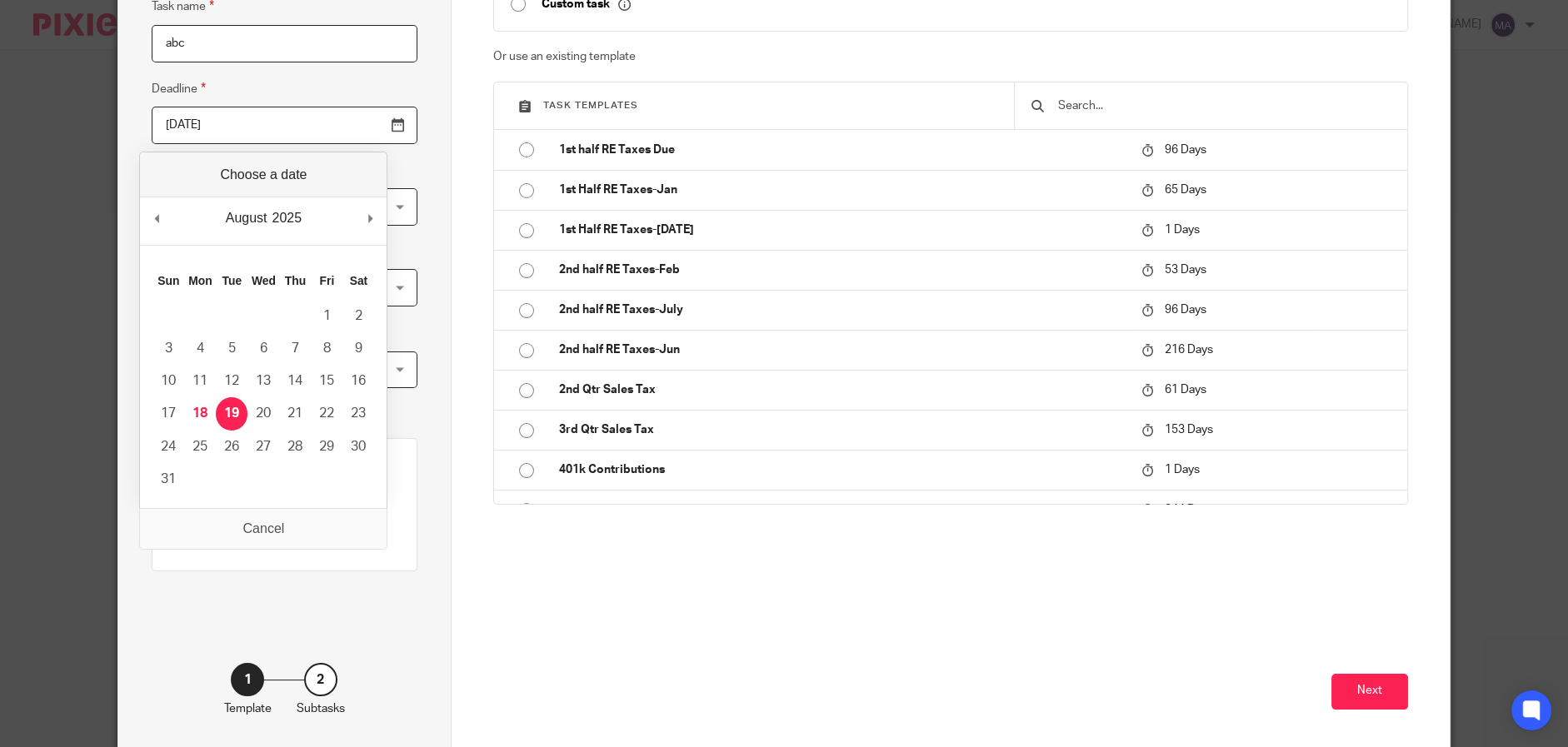
click at [397, 108] on div "Task details Task name abc Deadline 2025-08-18 Assignee Melanie Aguirre Melanie…" at bounding box center [284, 326] width 332 height 849
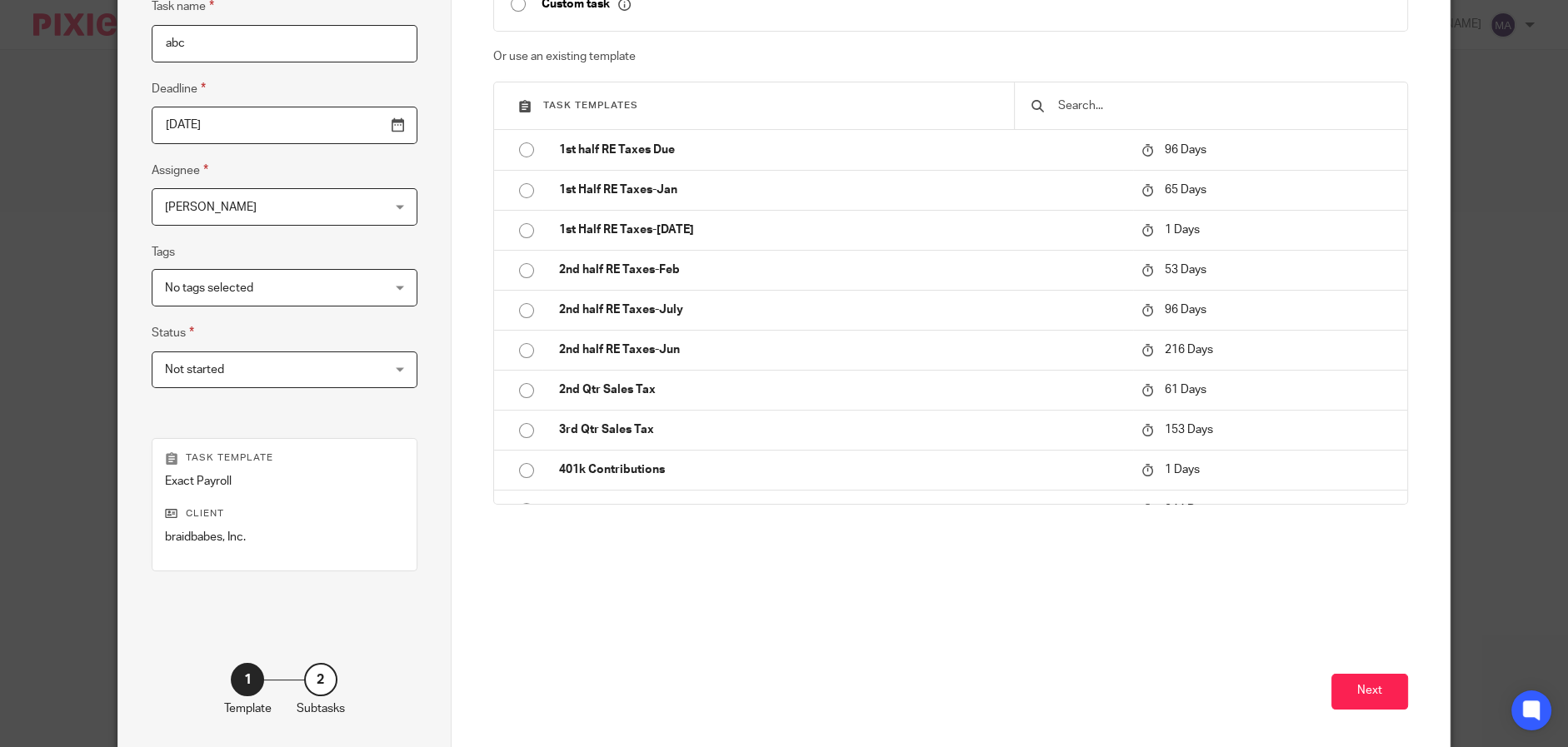
click at [342, 120] on input "2025-08-18" at bounding box center [285, 125] width 265 height 37
click at [351, 290] on div "No tags selected" at bounding box center [285, 287] width 265 height 37
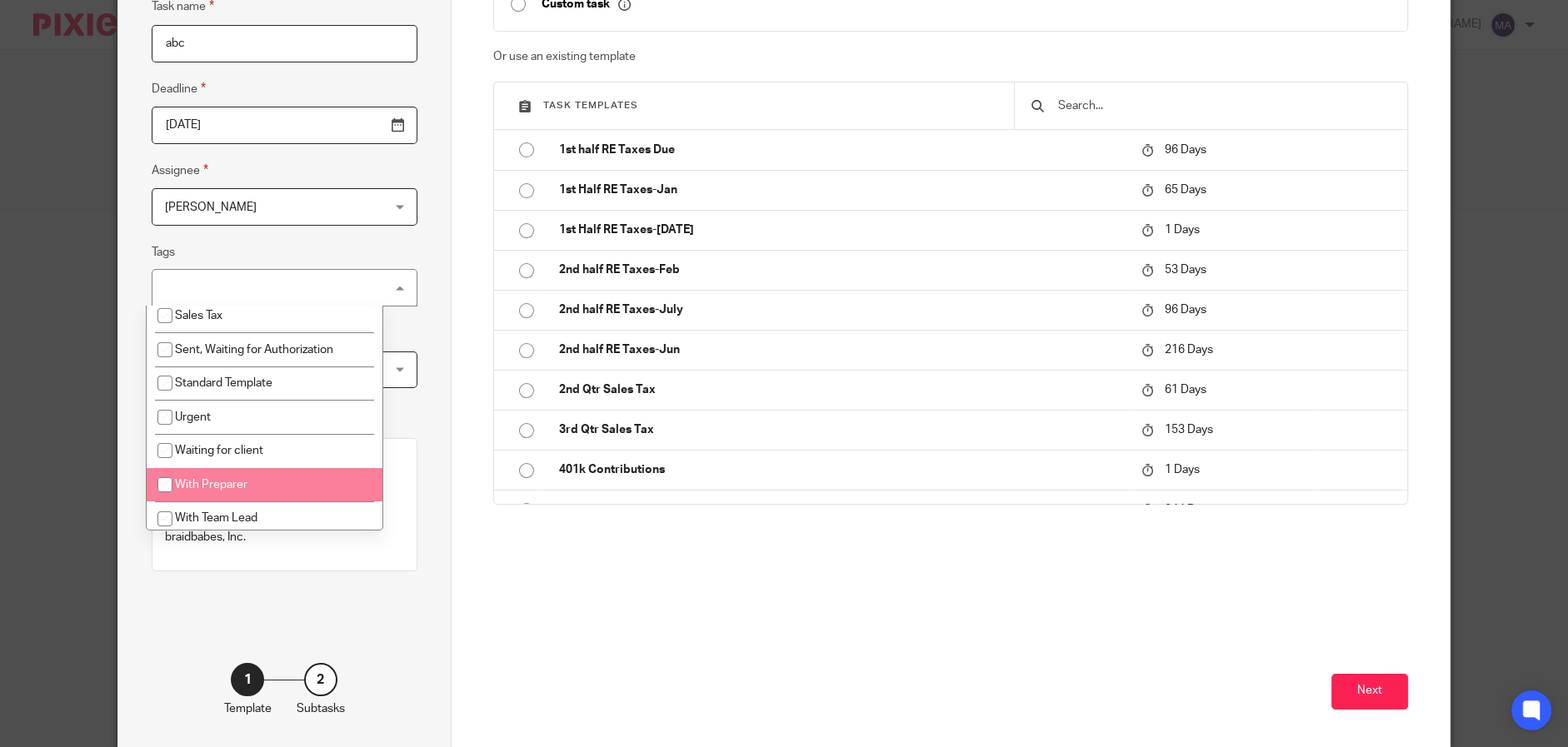
scroll to position [430, 0]
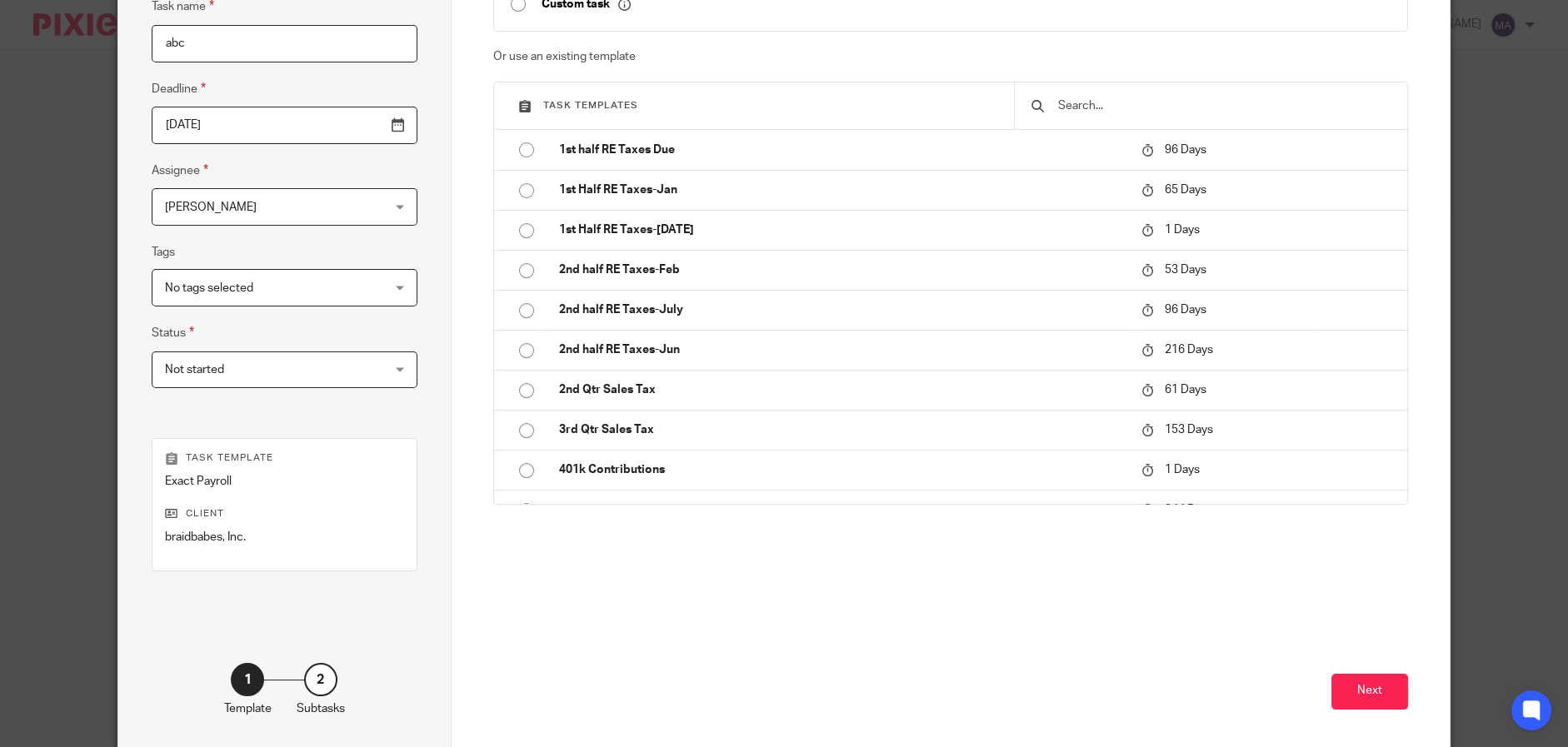
click at [395, 251] on div "Task details Task name abc Deadline 2025-08-19 Assignee Melanie Aguirre Melanie…" at bounding box center [284, 326] width 332 height 849
click at [364, 374] on div "Not started Not started" at bounding box center [285, 370] width 265 height 37
click at [411, 318] on div "Task details Task name abc Deadline 2025-08-19 Assignee Melanie Aguirre Melanie…" at bounding box center [284, 326] width 332 height 849
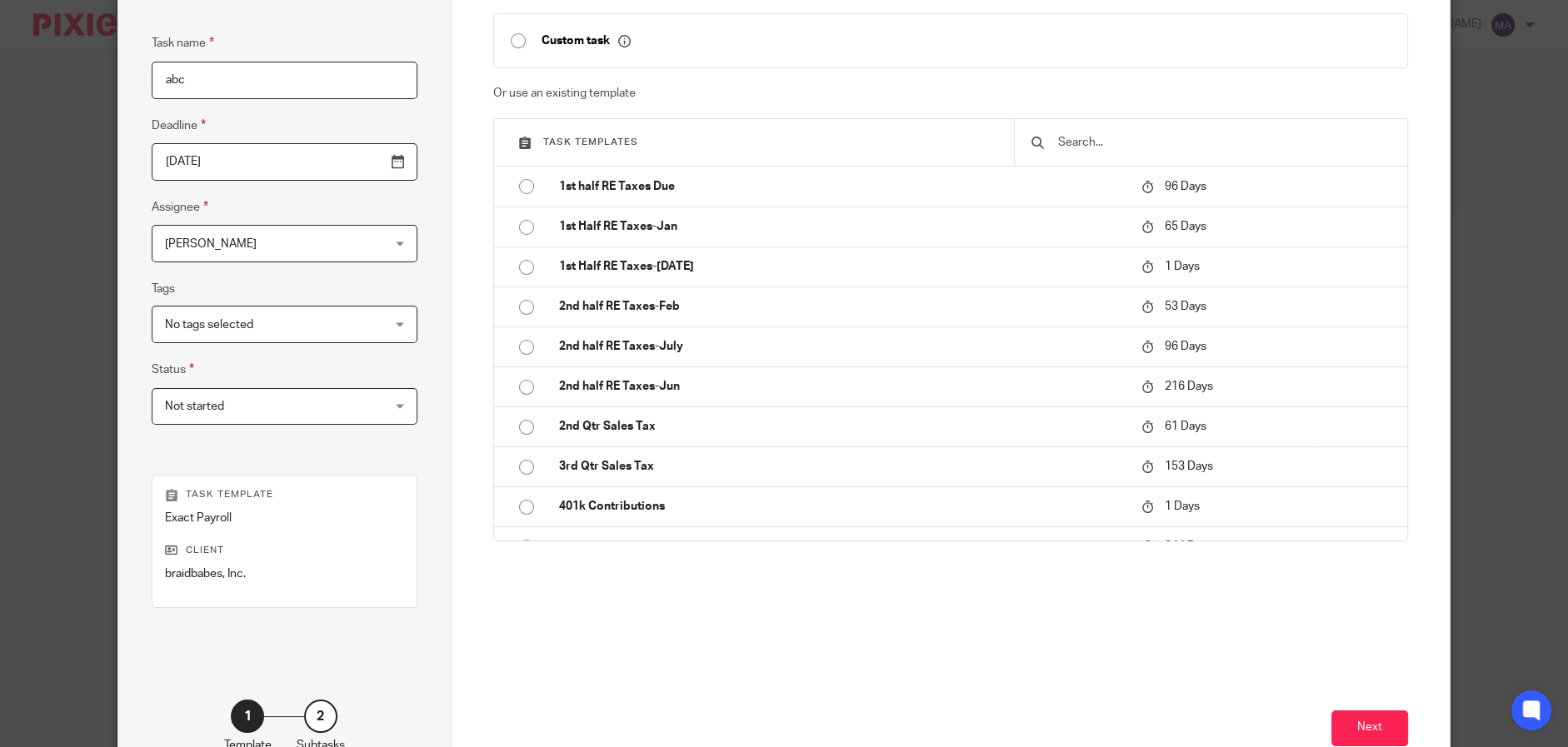
scroll to position [166, 0]
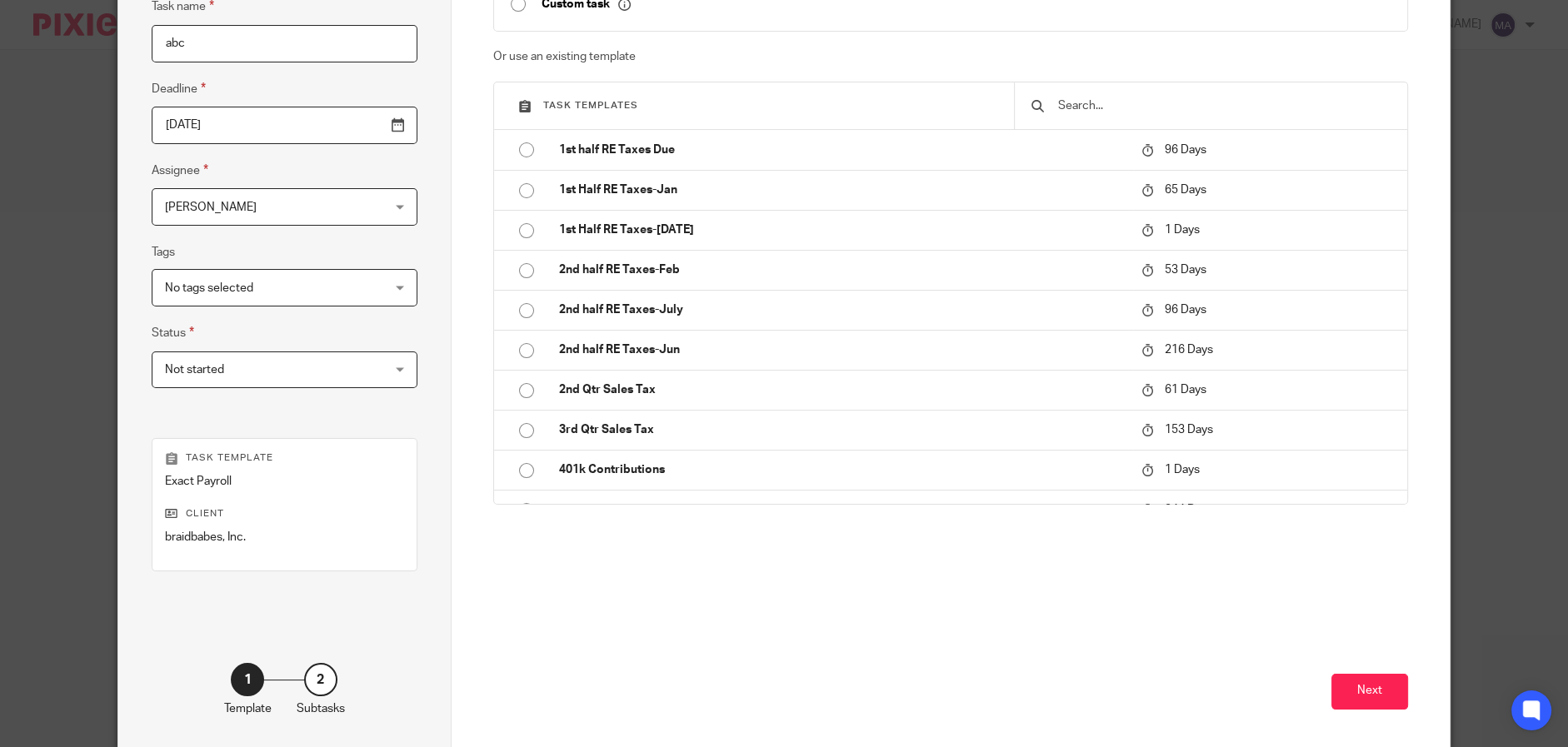
click at [1365, 665] on div "Next" at bounding box center [950, 673] width 915 height 153
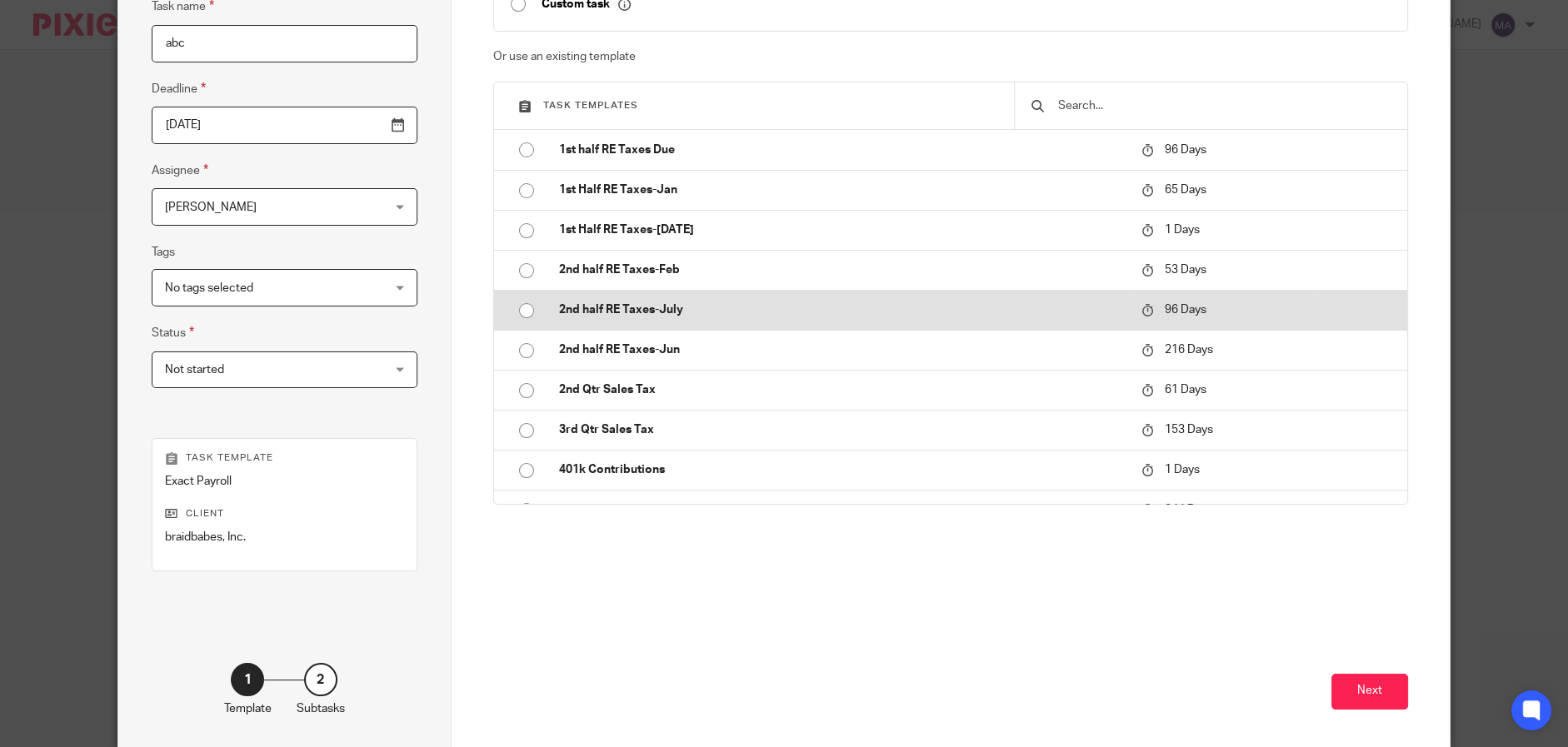
scroll to position [0, 0]
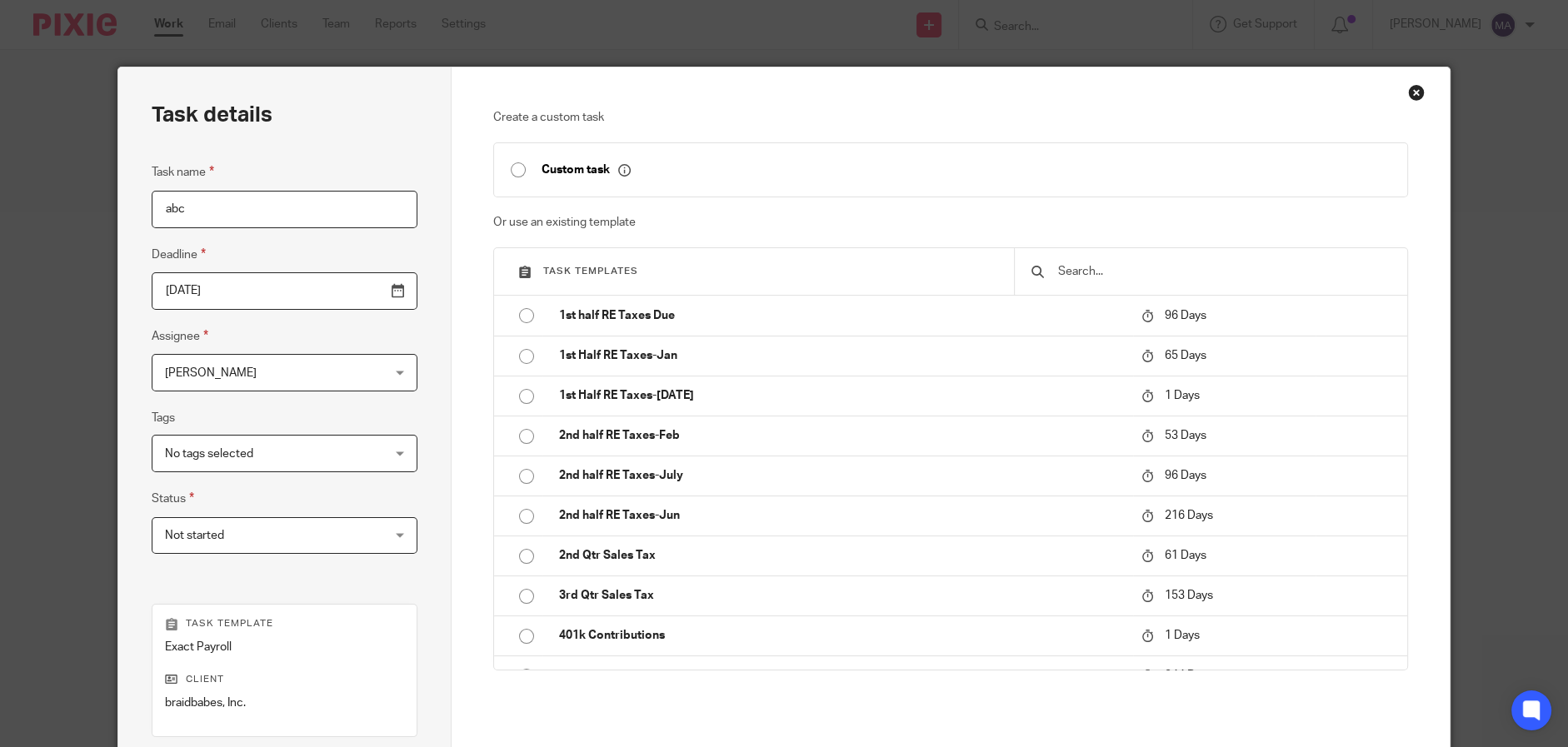
click at [503, 170] on input "checkbox" at bounding box center [518, 169] width 31 height 31
type input "2025-08-17"
checkbox input "true"
radio input "false"
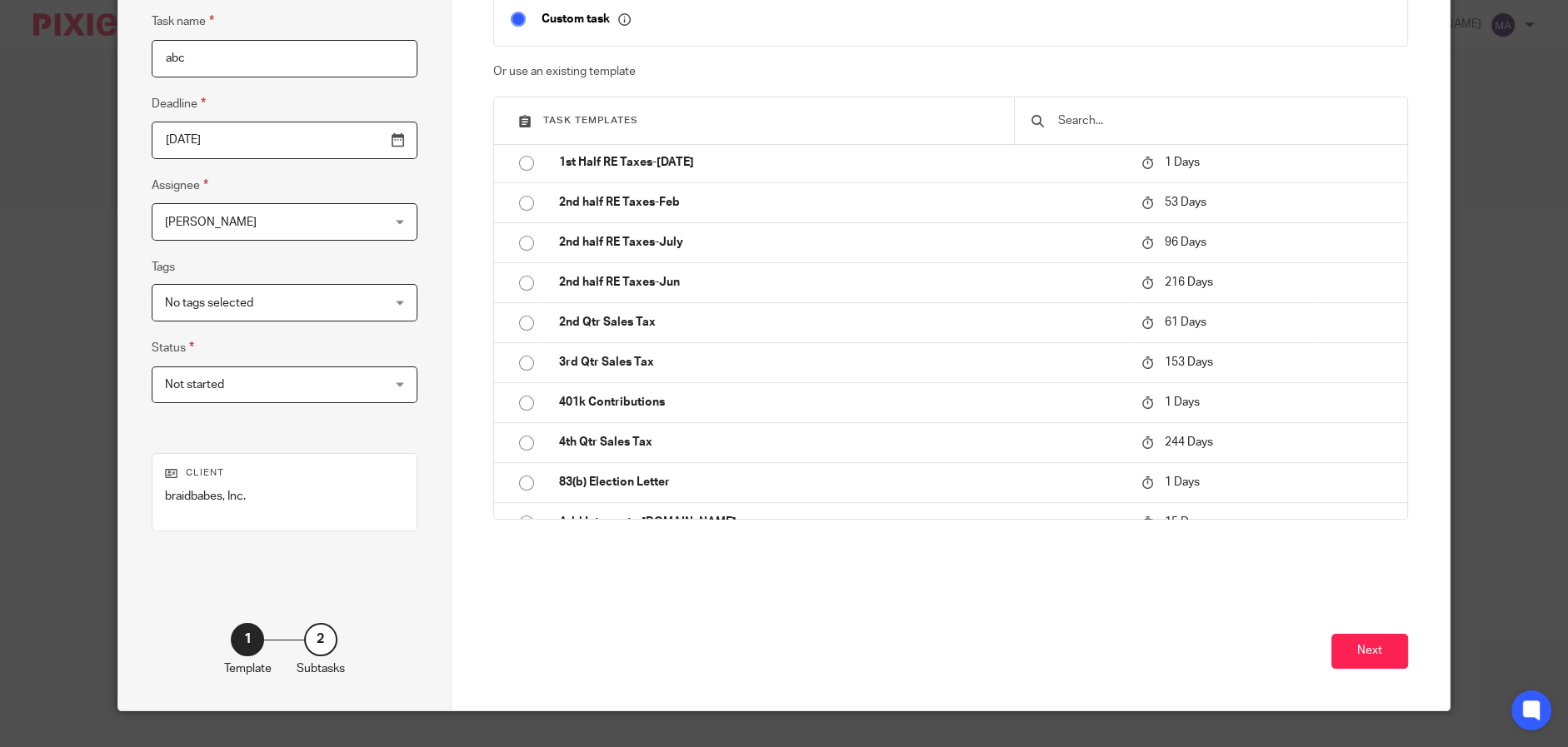
scroll to position [166, 0]
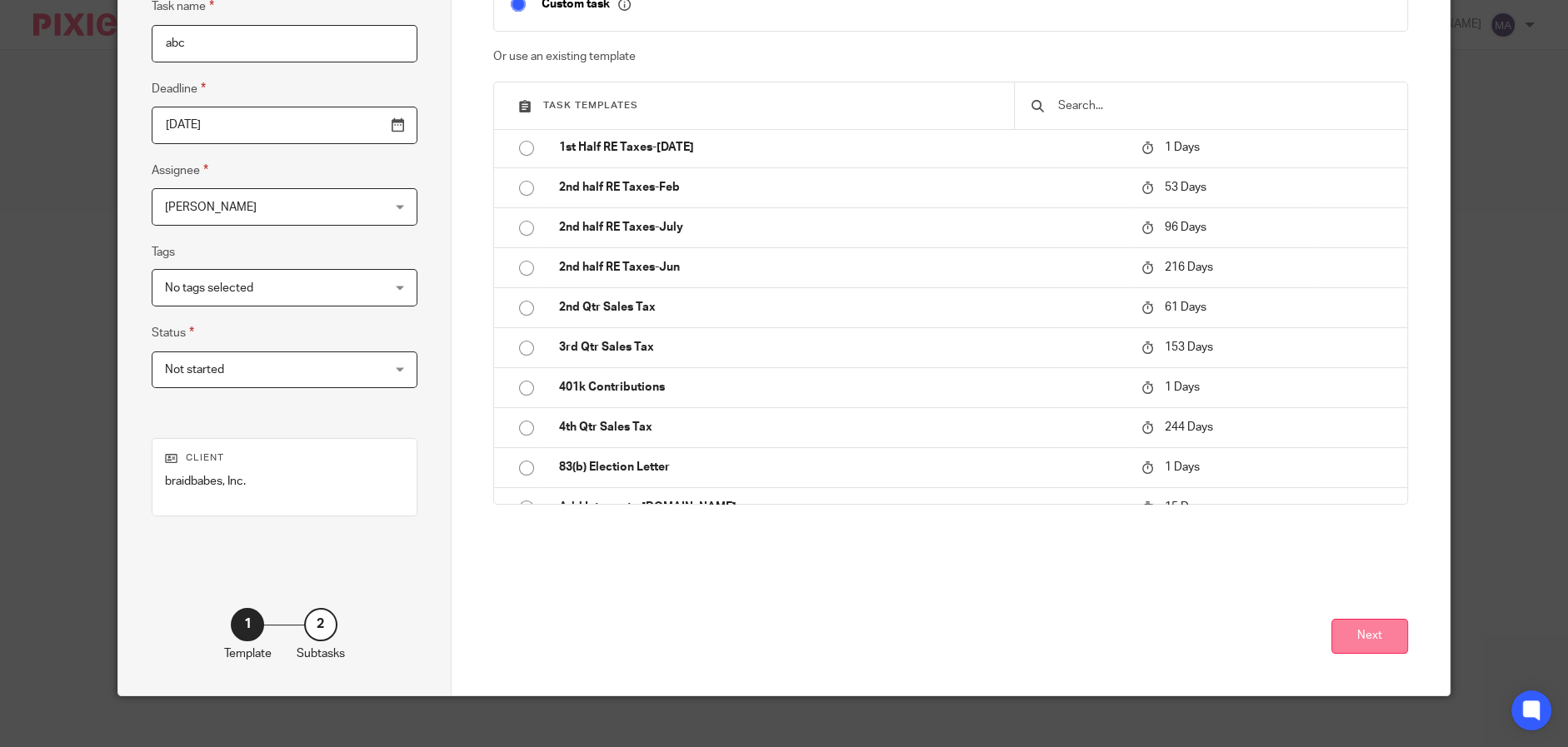
click at [1374, 633] on button "Next" at bounding box center [1369, 636] width 77 height 36
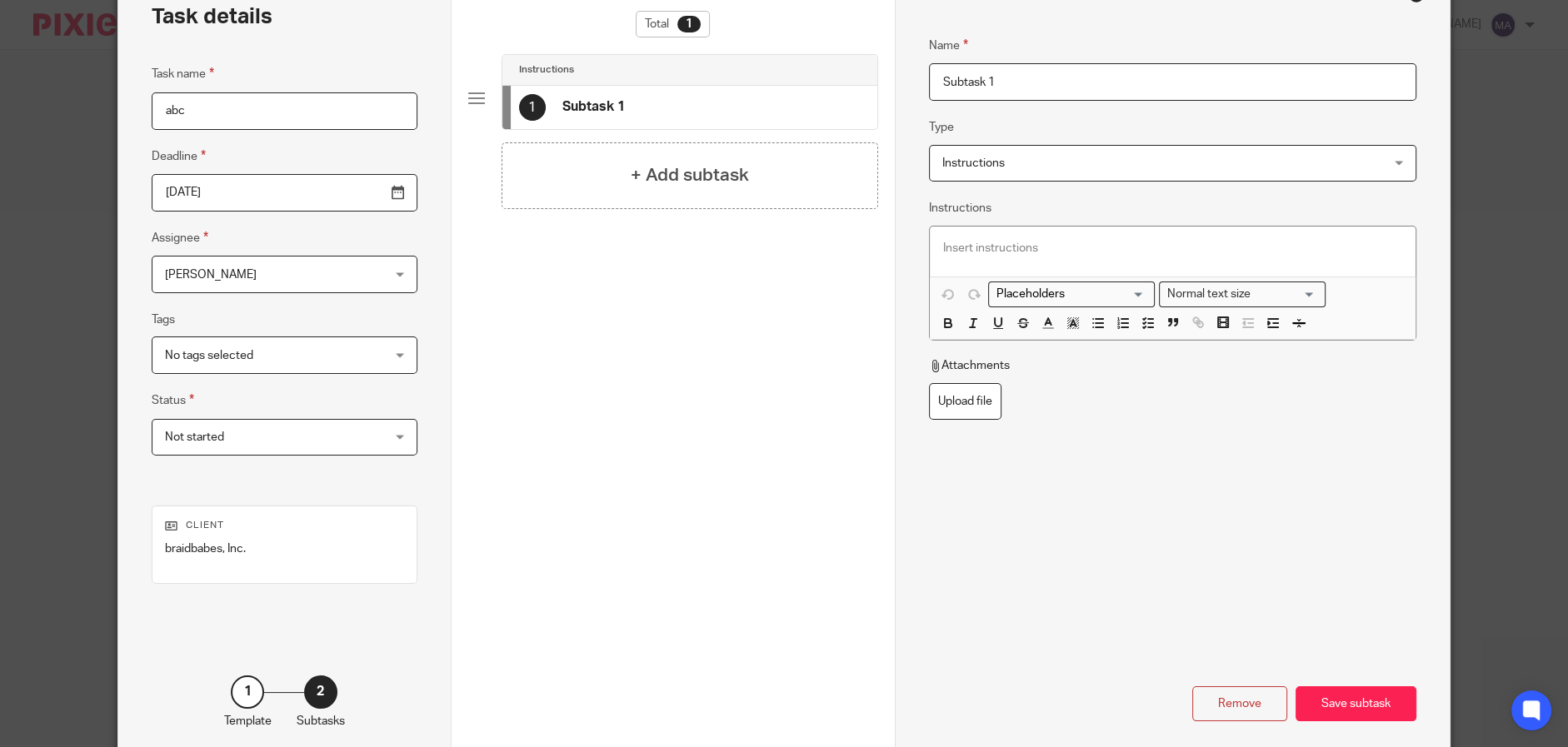
scroll to position [0, 0]
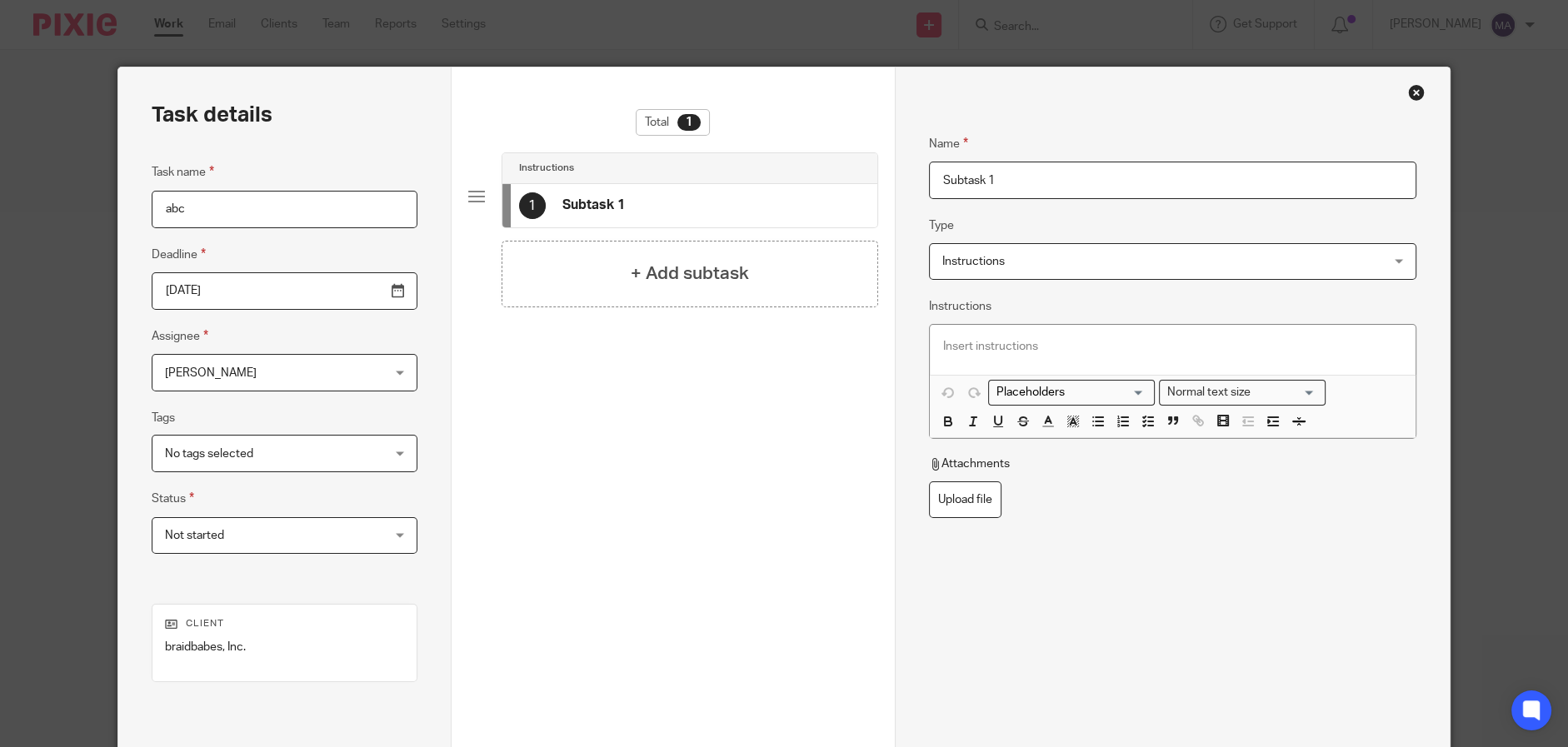
click at [1161, 358] on div at bounding box center [1172, 349] width 485 height 50
click at [1152, 260] on span "Instructions" at bounding box center [1131, 261] width 378 height 35
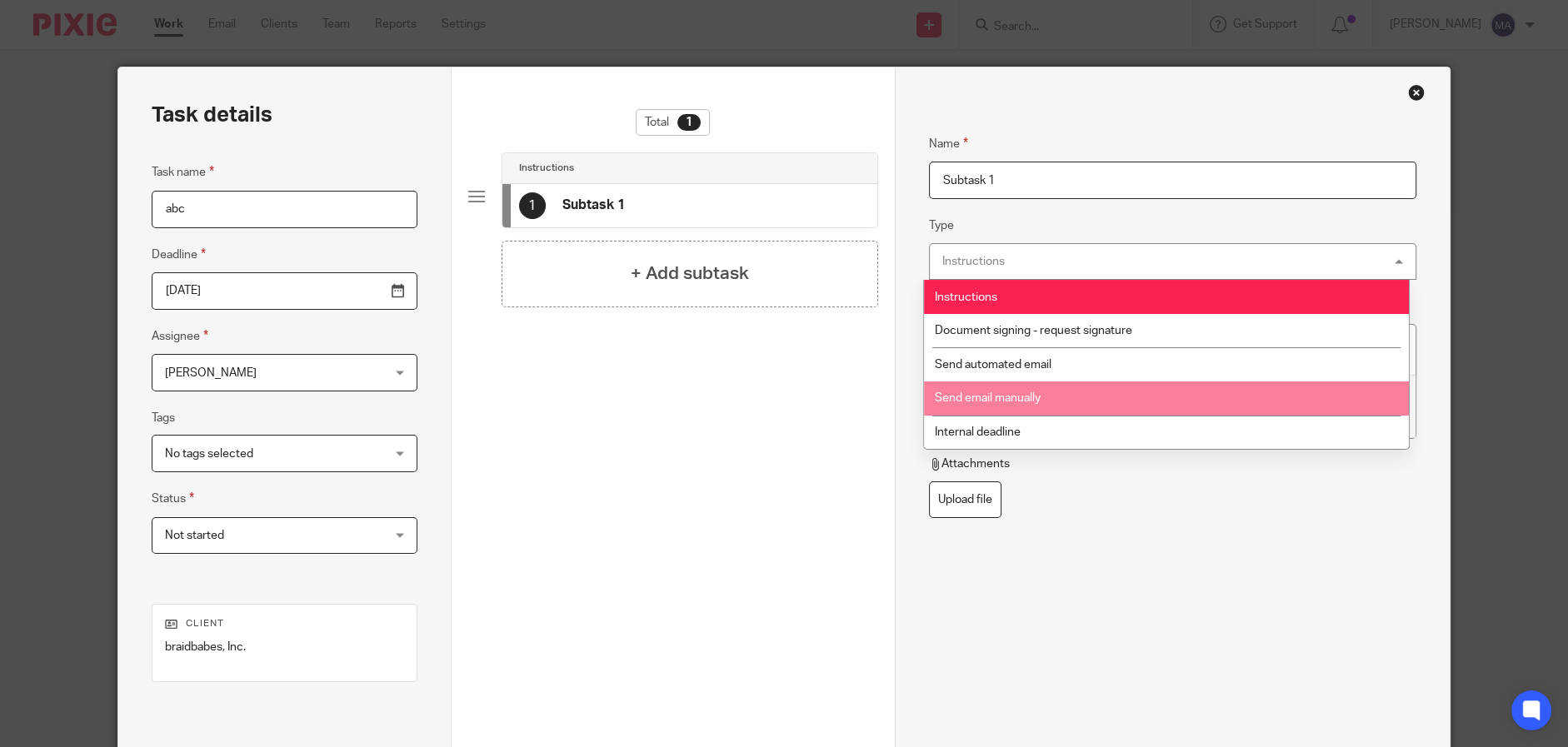
click at [1029, 401] on span "Send email manually" at bounding box center [987, 398] width 106 height 12
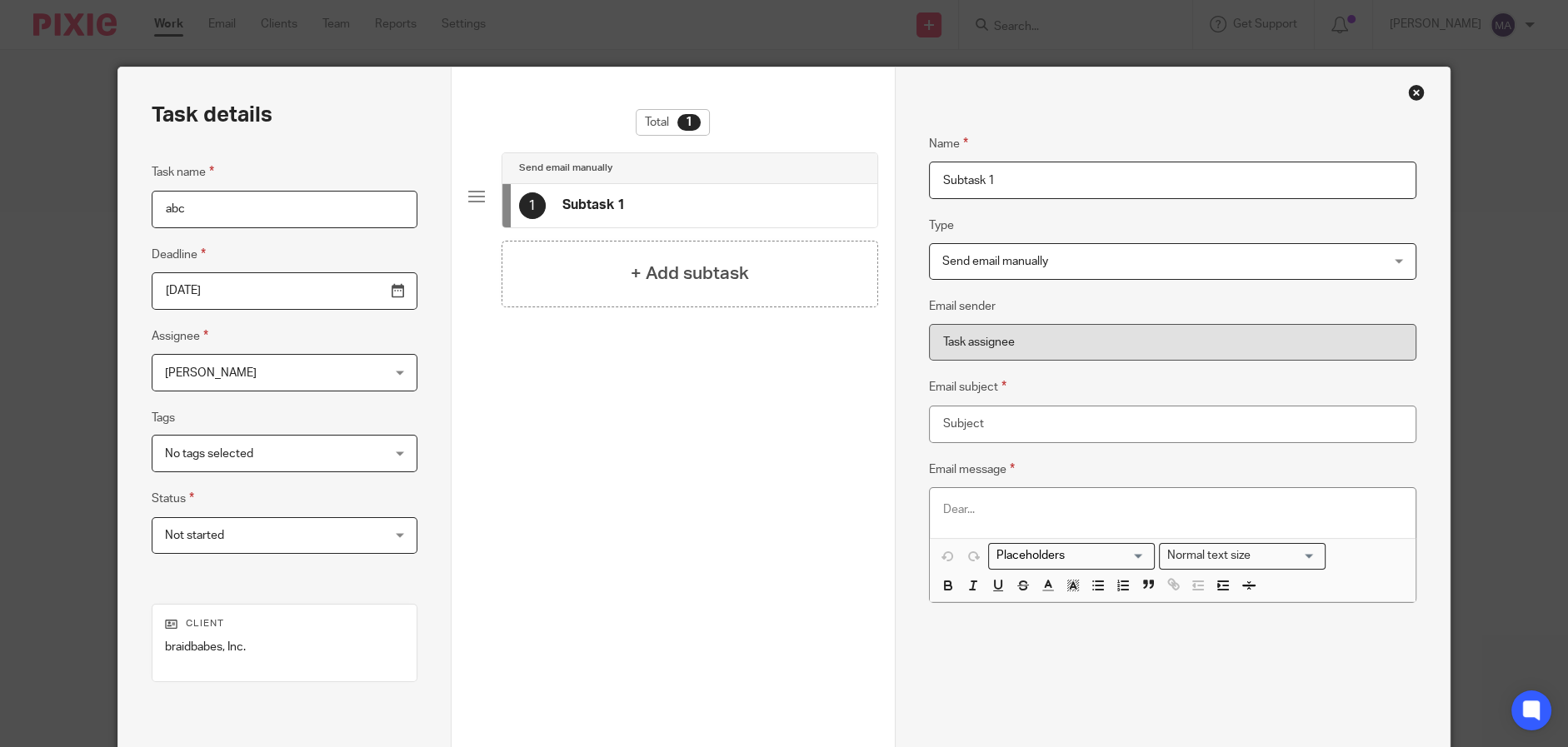
click at [1117, 98] on div "Name Subtask 1 Type Send email manually Send email manually Instructions Docume…" at bounding box center [1171, 464] width 555 height 794
click at [1039, 428] on input "Email subject" at bounding box center [1172, 424] width 487 height 37
click at [683, 286] on h4 "+ Add subtask" at bounding box center [689, 274] width 118 height 26
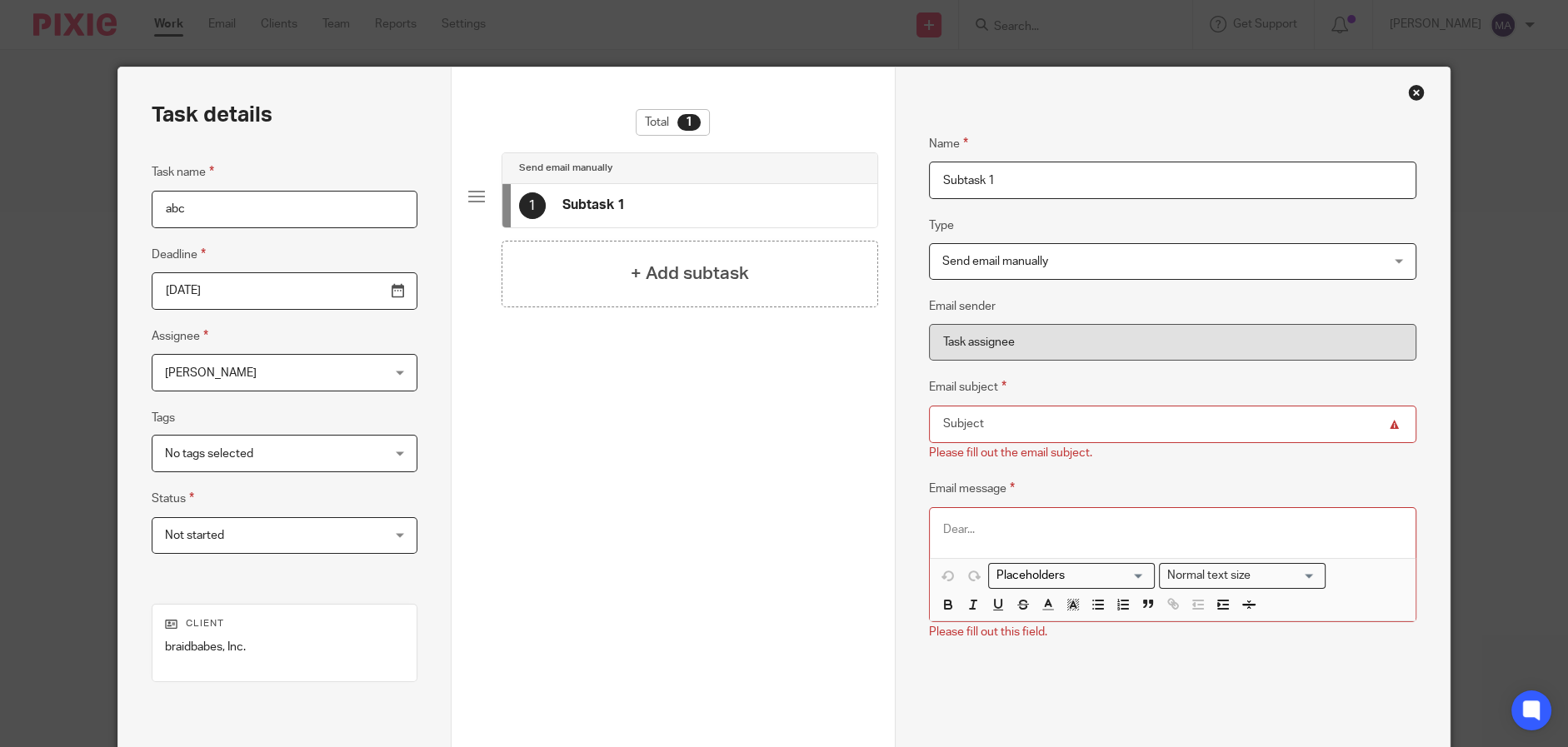
drag, startPoint x: 749, startPoint y: 484, endPoint x: 1092, endPoint y: 514, distance: 344.3
click at [761, 480] on div "Total 1 Send email manually 1 Subtask 1 + Add subtask" at bounding box center [672, 347] width 410 height 475
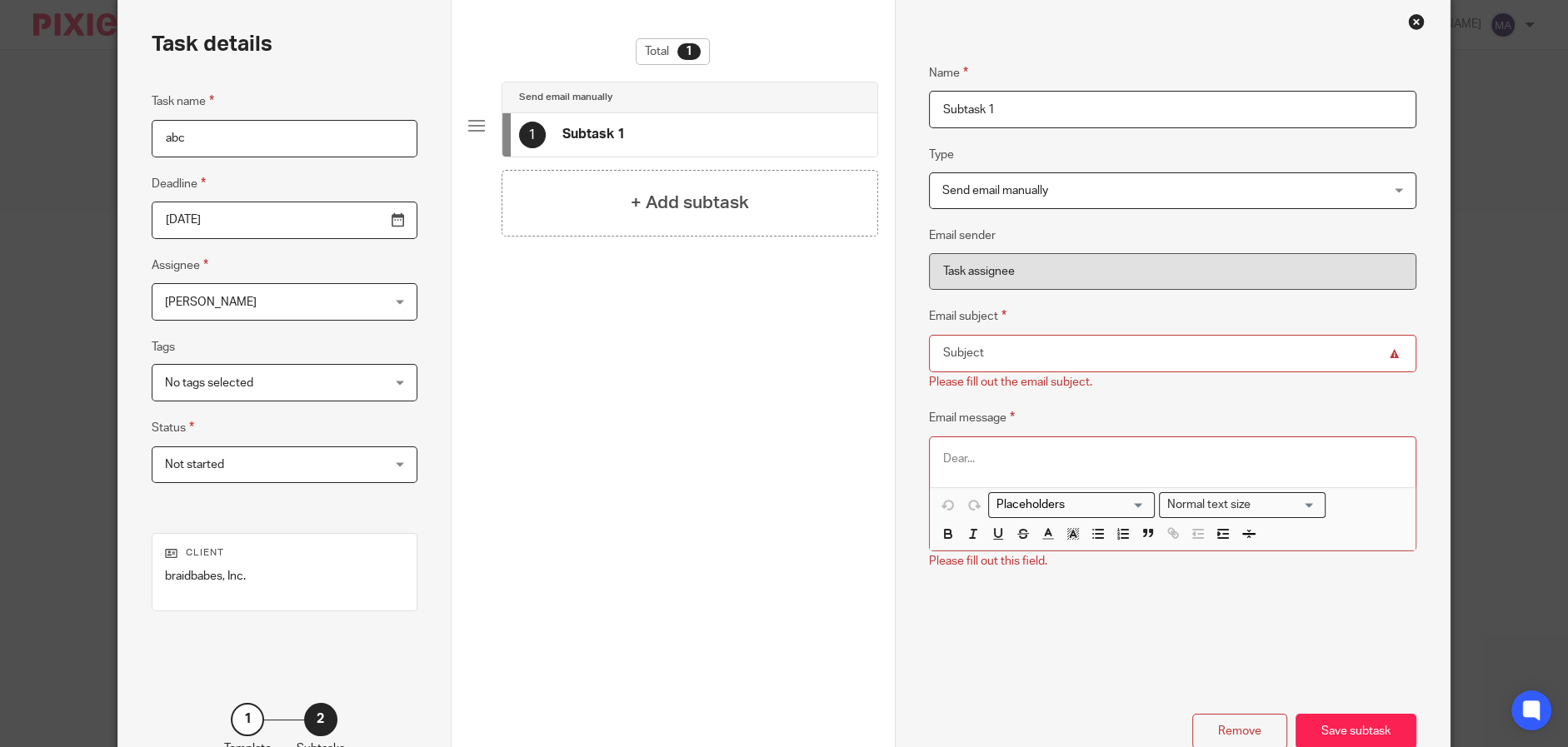
scroll to position [166, 0]
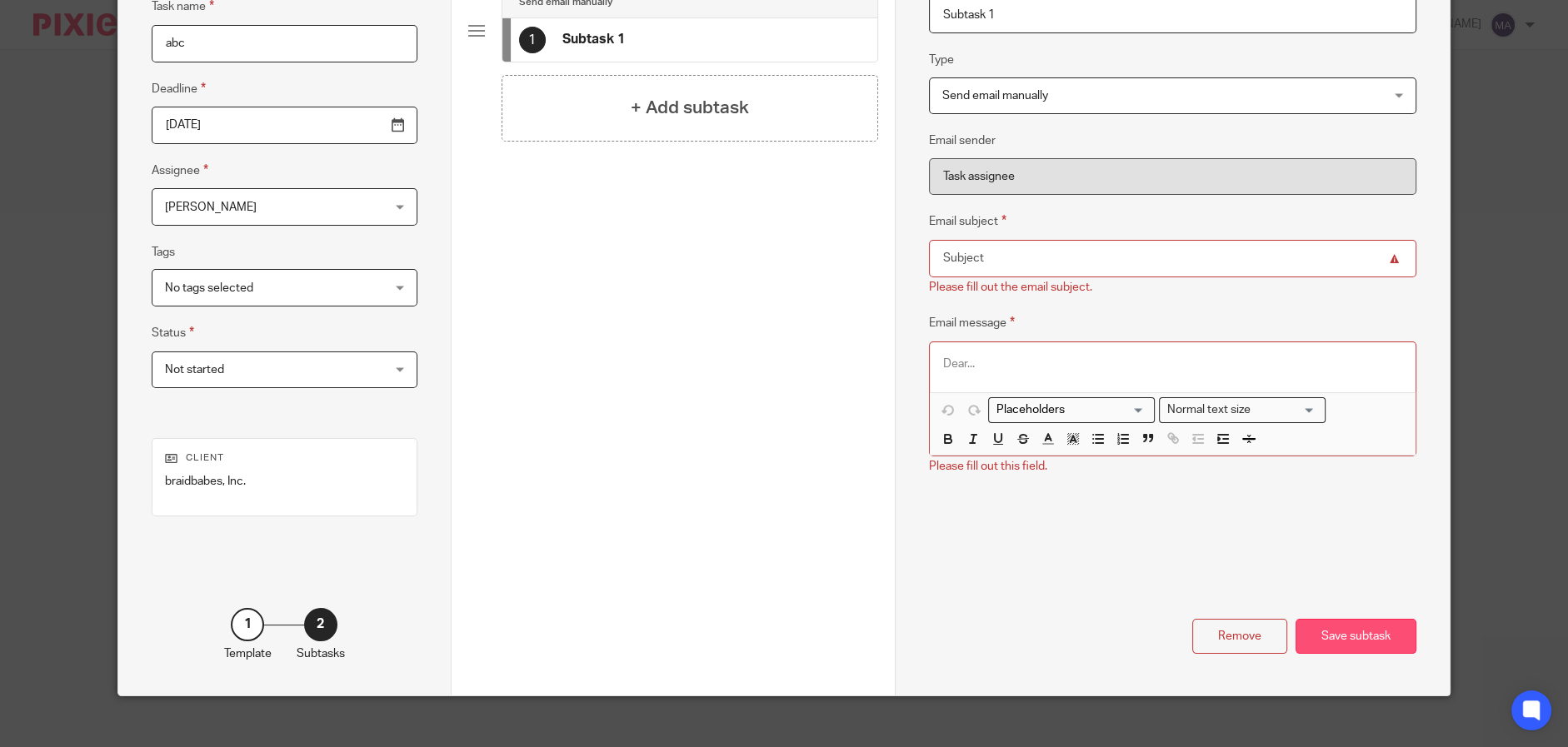
click at [1351, 641] on div "Save subtask" at bounding box center [1356, 636] width 121 height 36
click at [1450, 56] on nordpass-portal at bounding box center [1450, 298] width 0 height 794
drag, startPoint x: 957, startPoint y: 290, endPoint x: 1077, endPoint y: 290, distance: 120.0
click at [1077, 290] on div "Please fill out the email subject." at bounding box center [1011, 286] width 164 height 17
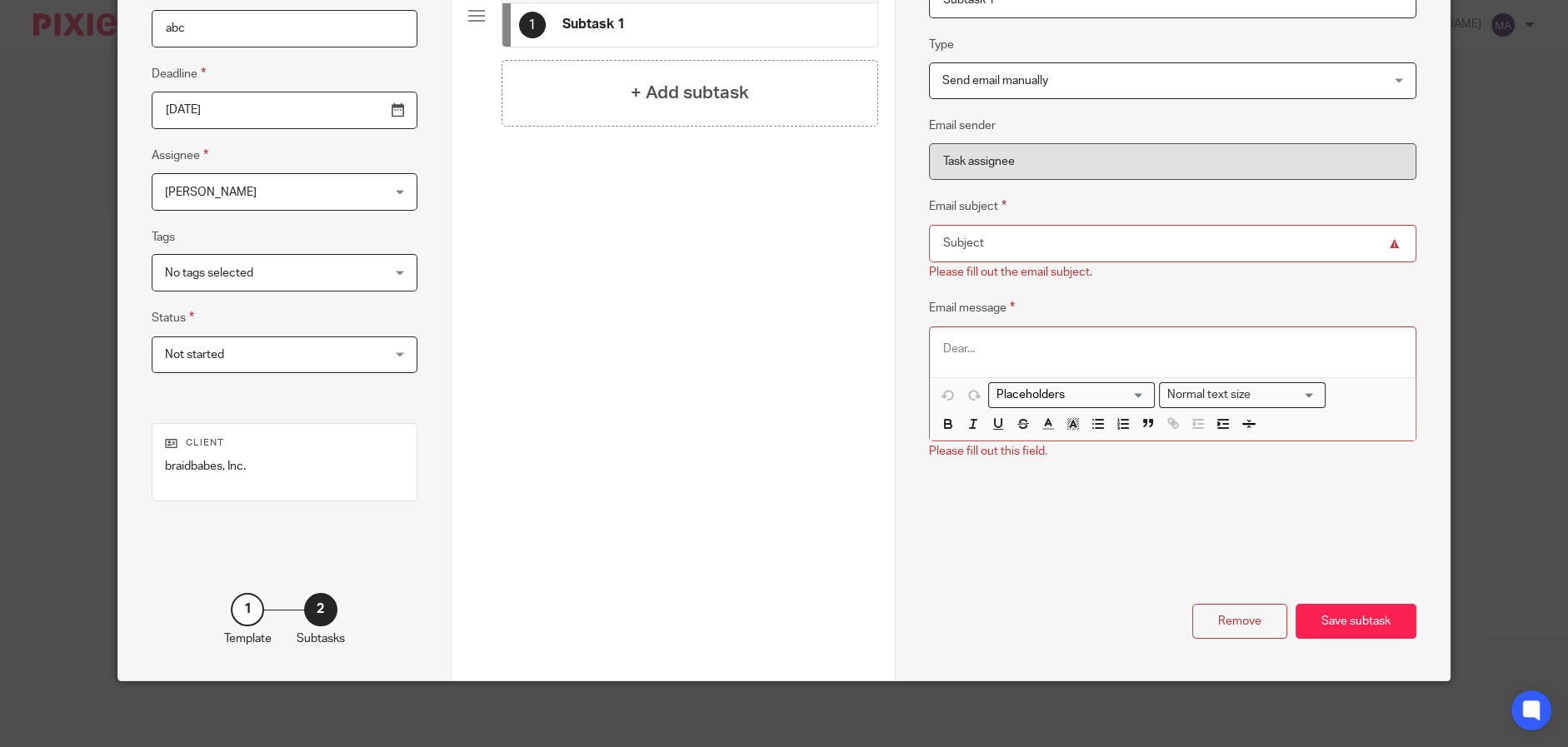
scroll to position [15, 0]
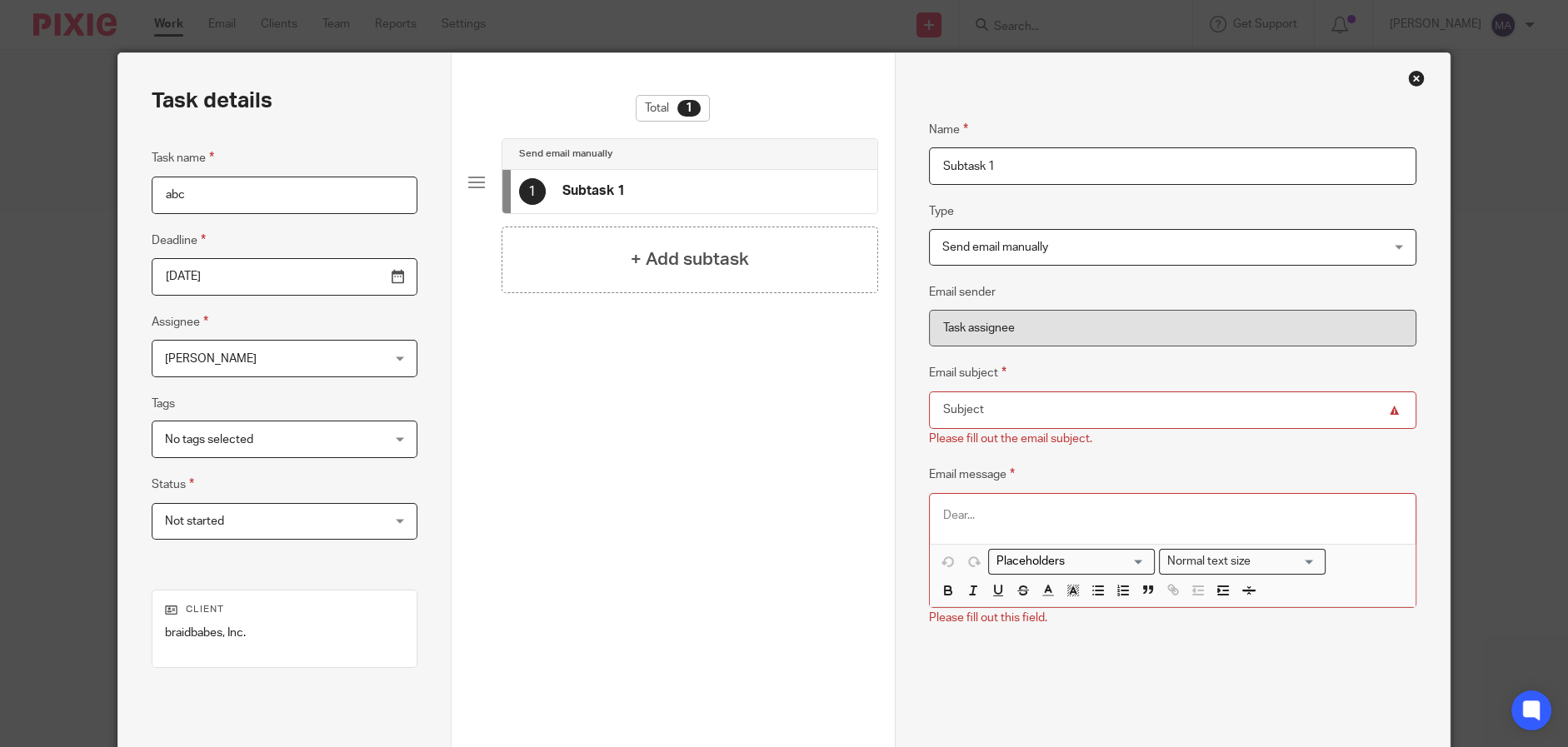
click at [1408, 73] on div "Close this dialog window" at bounding box center [1416, 78] width 17 height 17
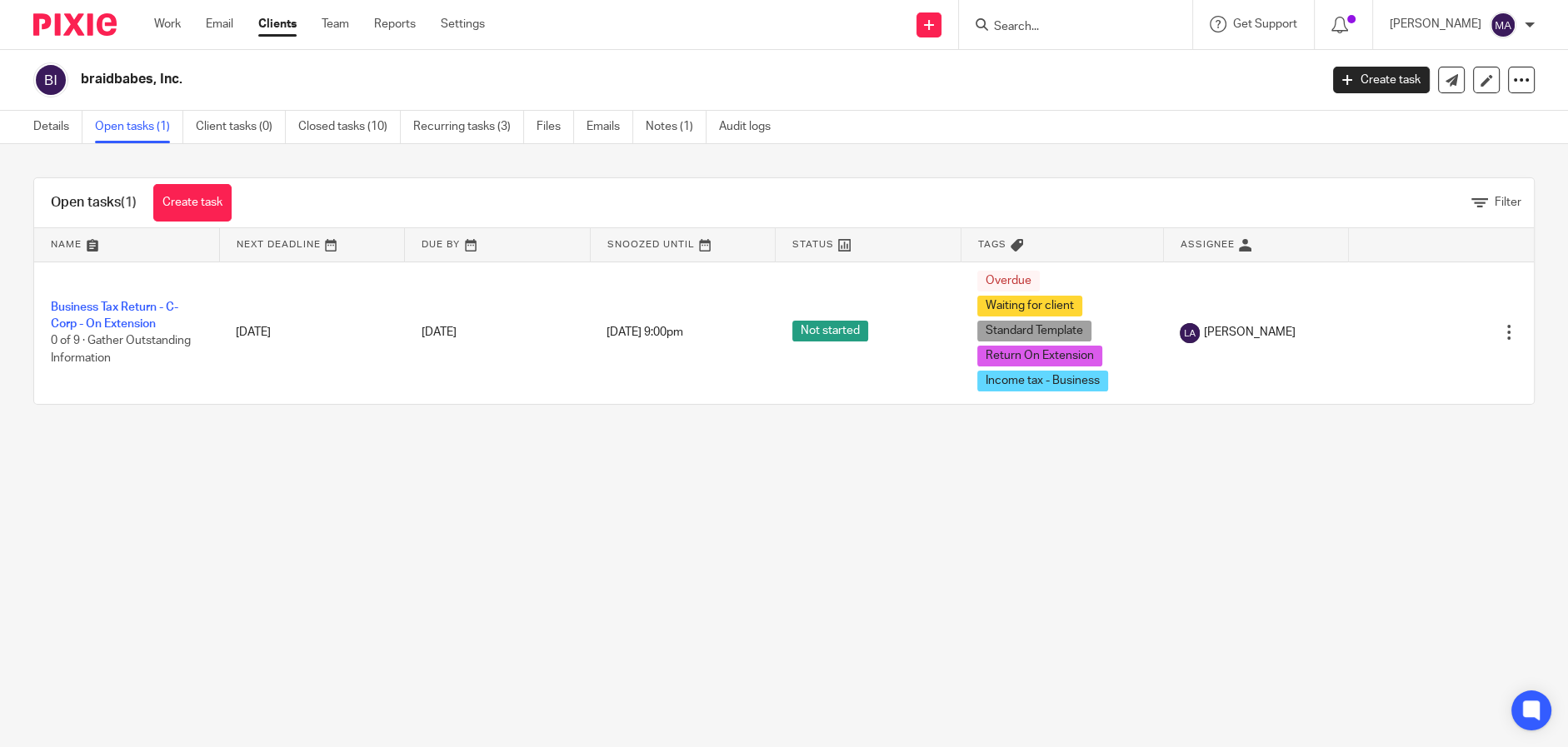
click at [627, 508] on main "braidbabes, Inc. Create task Export data Merge Archive client Delete client Det…" at bounding box center [784, 373] width 1568 height 747
click at [1260, 25] on span "Get Support" at bounding box center [1265, 24] width 64 height 12
click at [1231, 124] on span "Access the academy" at bounding box center [1204, 131] width 140 height 18
